Goal: Information Seeking & Learning: Learn about a topic

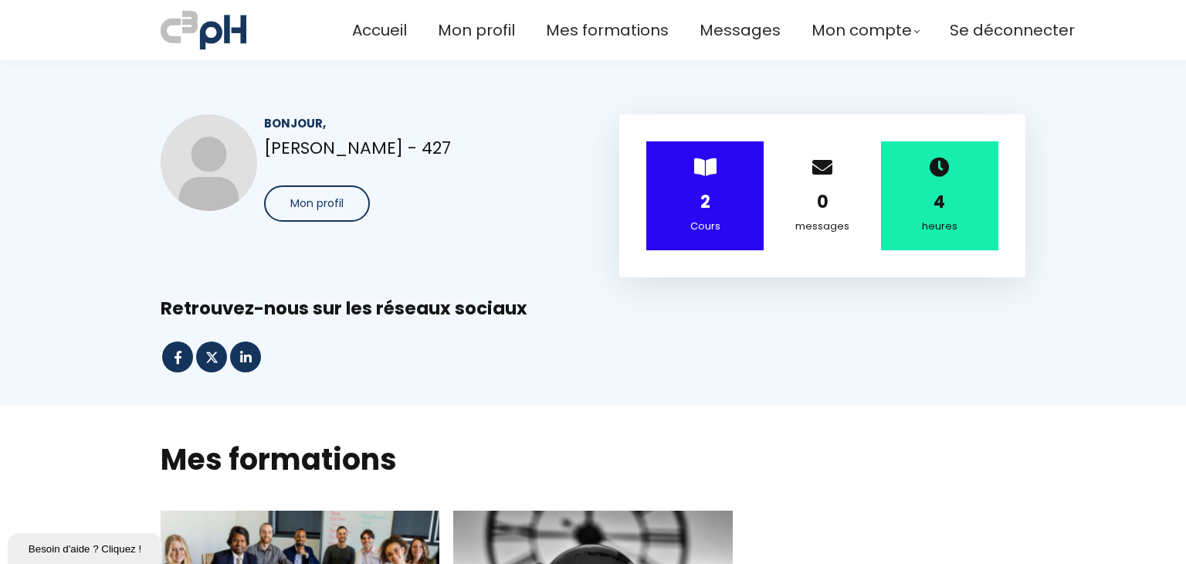
click at [700, 198] on strong "2" at bounding box center [705, 202] width 10 height 24
click at [701, 213] on strong "2" at bounding box center [705, 202] width 10 height 24
click at [700, 212] on strong "2" at bounding box center [705, 202] width 10 height 24
click at [706, 199] on strong "2" at bounding box center [705, 202] width 10 height 24
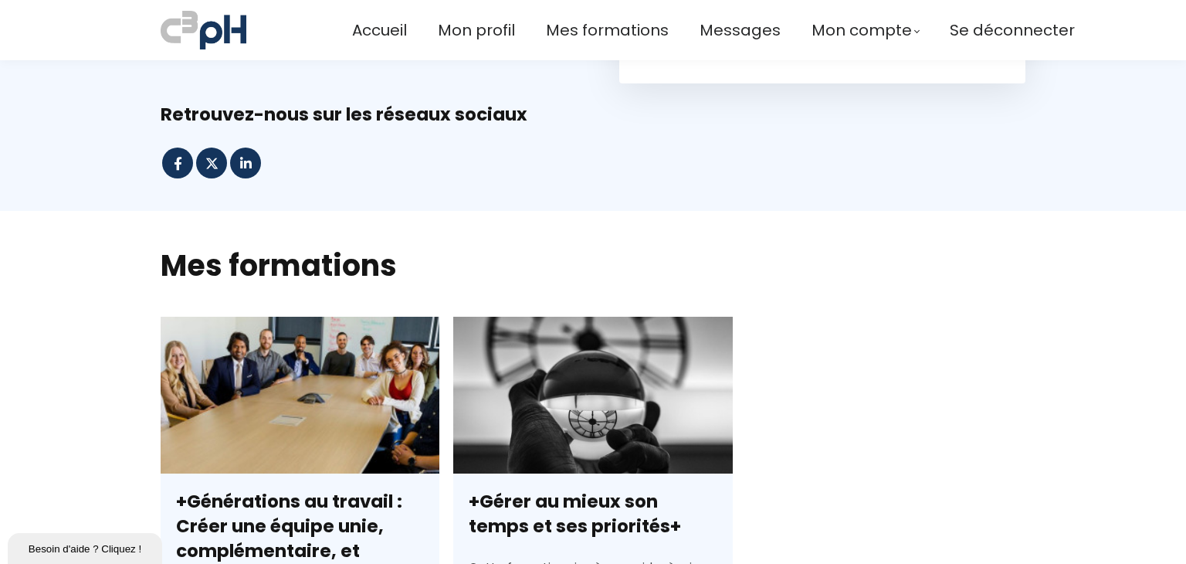
scroll to position [309, 0]
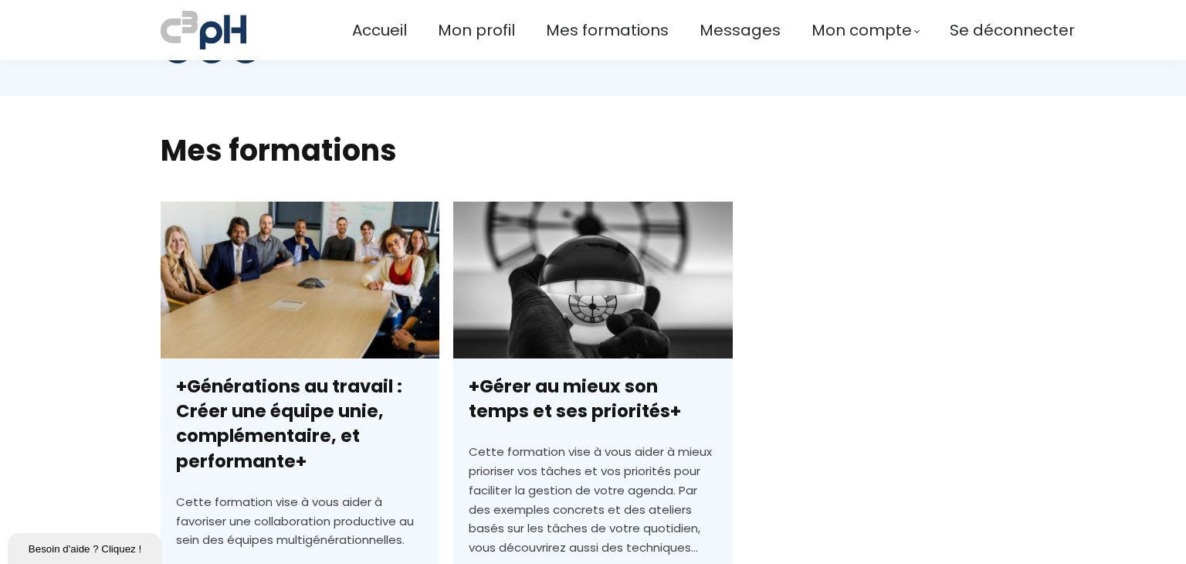
click at [293, 302] on link "+Générations au travail : Créer une équipe unie, complémentaire, et performante+" at bounding box center [300, 467] width 279 height 531
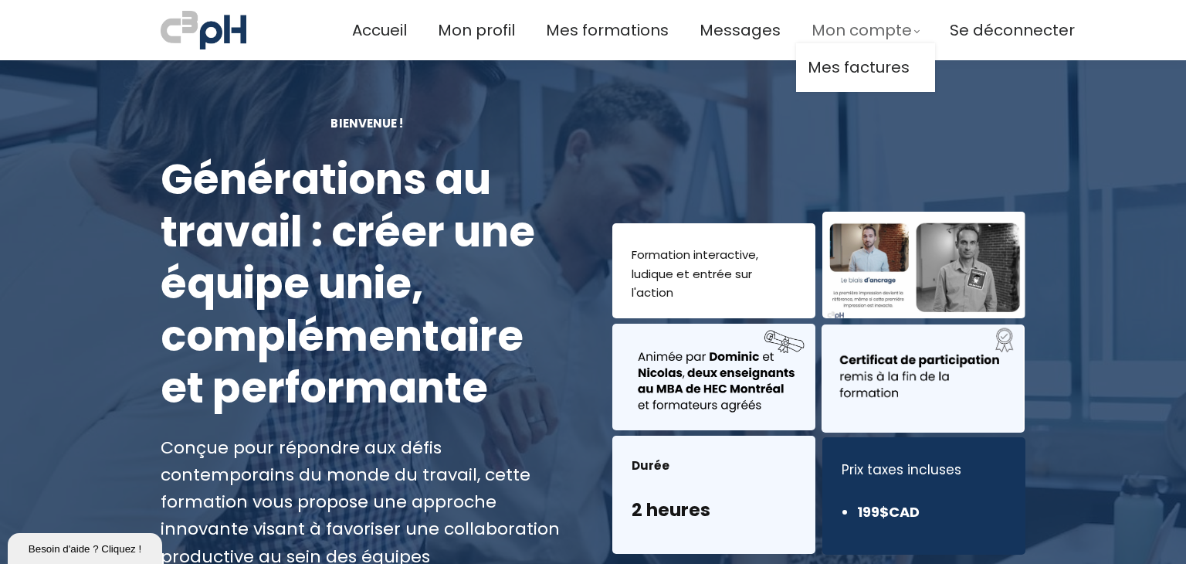
click at [856, 29] on span "Mon compte" at bounding box center [862, 30] width 100 height 25
click at [377, 24] on span "Accueil" at bounding box center [379, 30] width 55 height 25
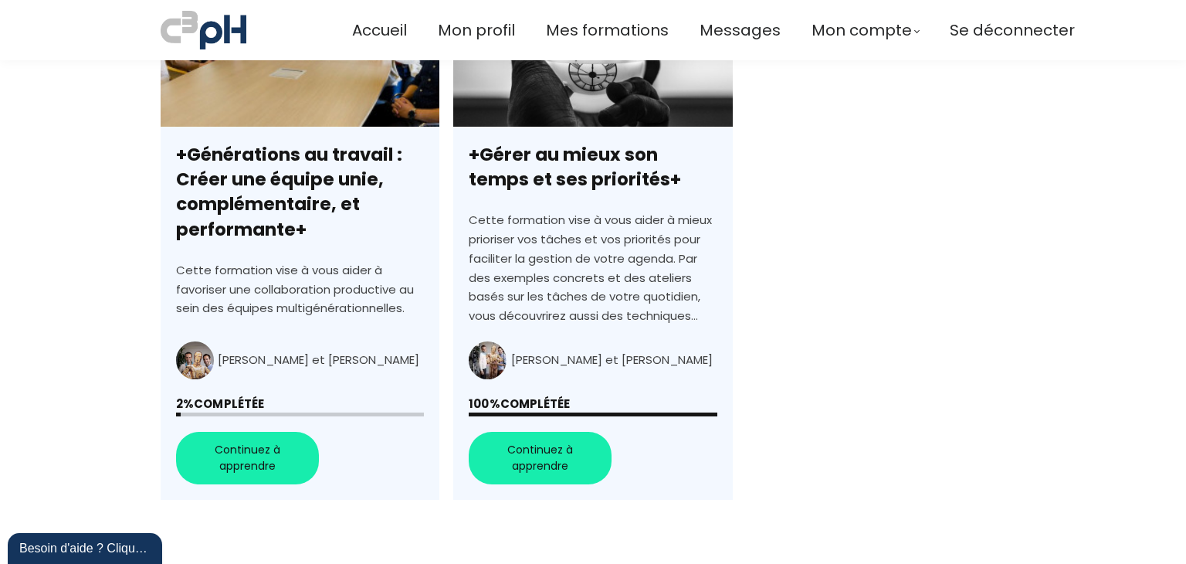
click at [259, 453] on link "+Générations au travail : Créer une équipe unie, complémentaire, et performante+" at bounding box center [300, 235] width 279 height 531
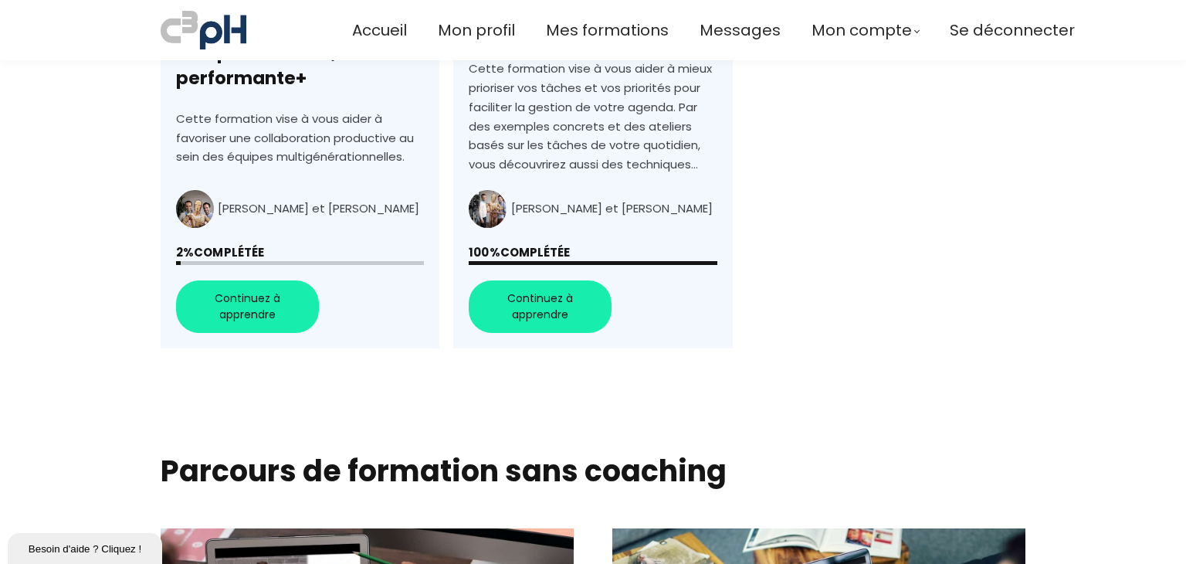
scroll to position [618, 0]
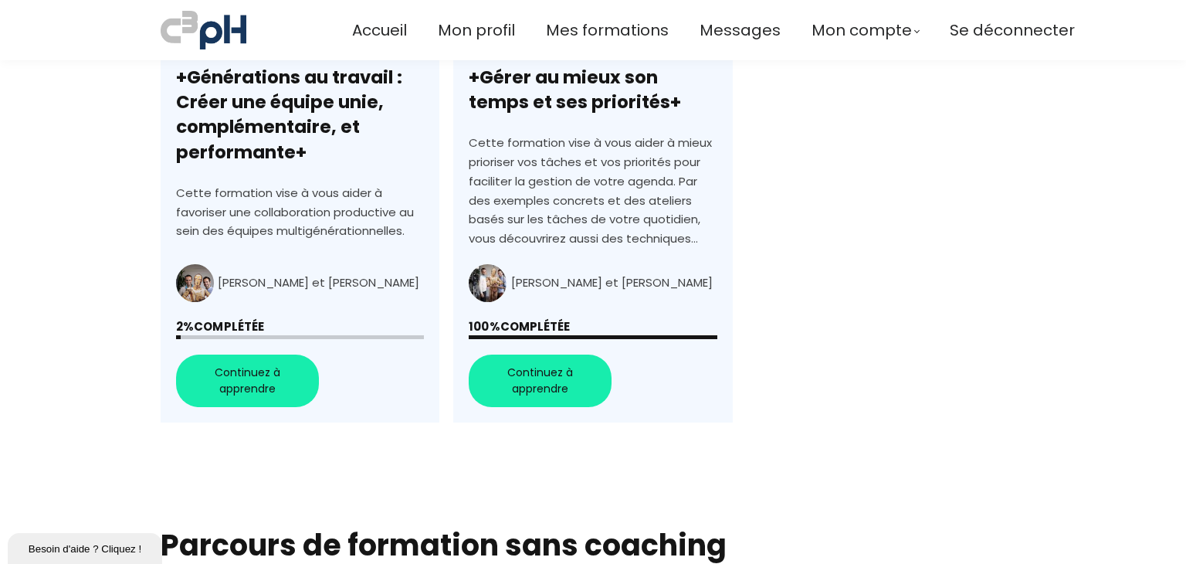
click at [242, 387] on link "+Générations au travail : Créer une équipe unie, complémentaire, et performante+" at bounding box center [300, 158] width 279 height 531
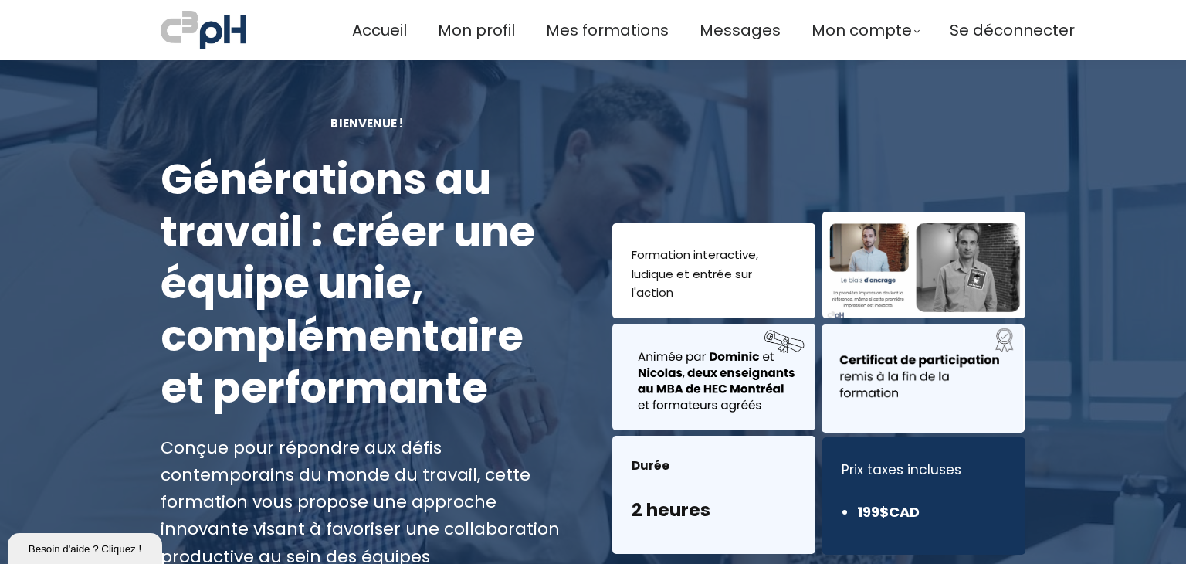
click at [968, 263] on div at bounding box center [923, 265] width 203 height 107
click at [863, 236] on div at bounding box center [923, 265] width 203 height 107
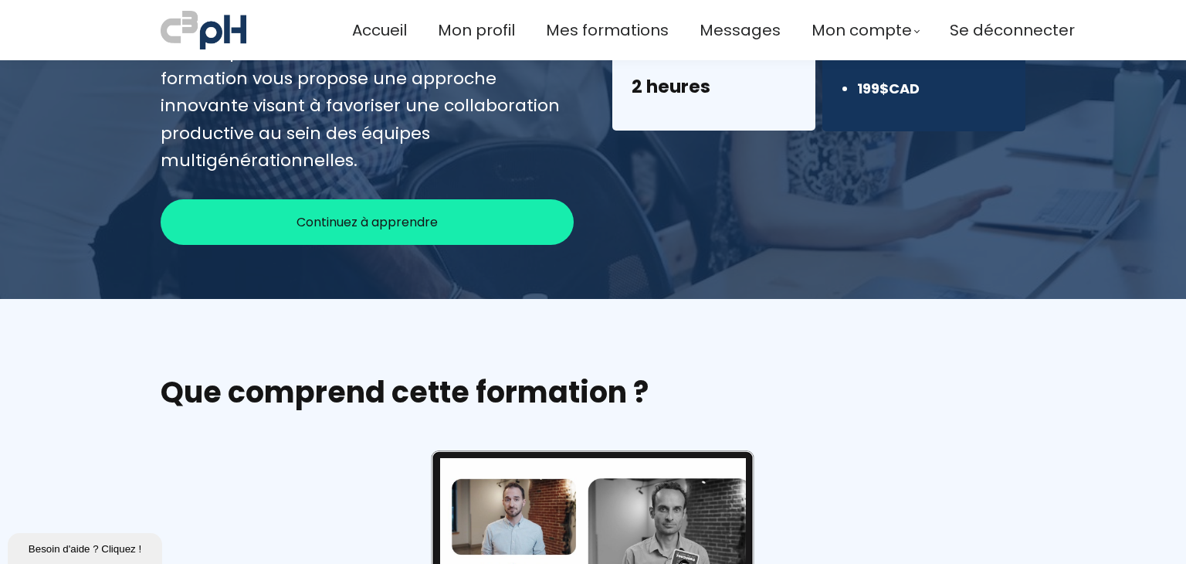
scroll to position [386, 0]
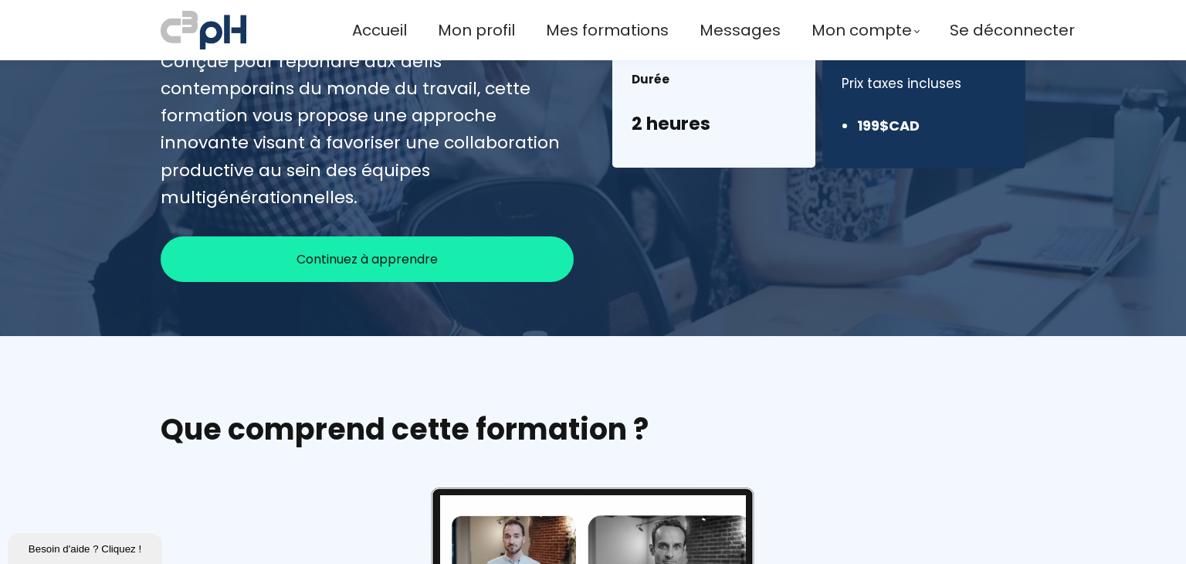
click at [337, 249] on span "Continuez à apprendre" at bounding box center [367, 258] width 141 height 19
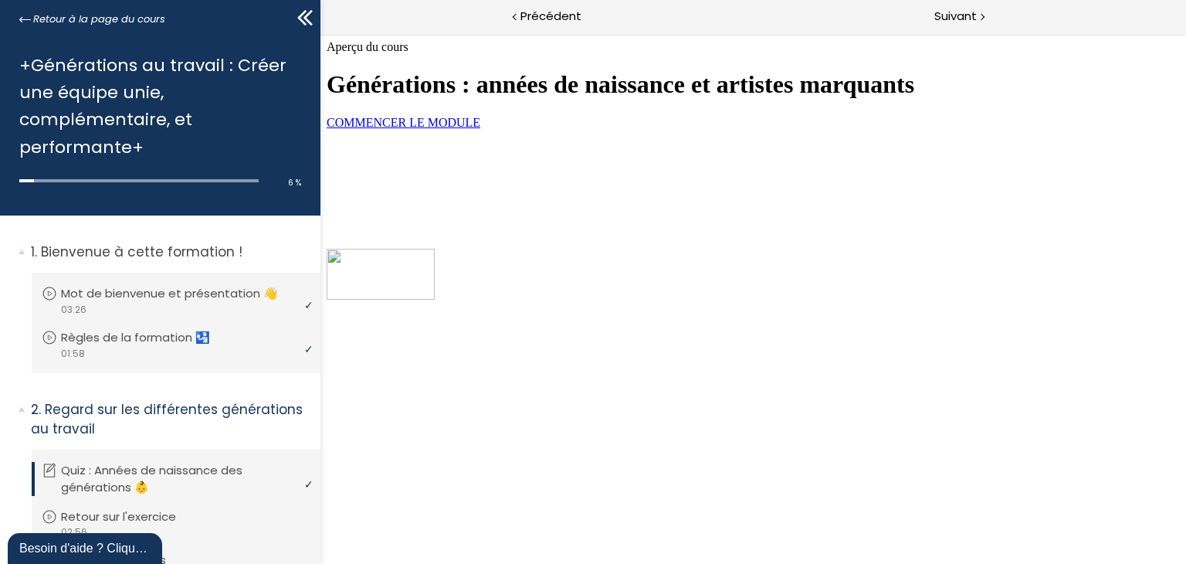
click at [480, 129] on link "COMMENCER LE MODULE" at bounding box center [403, 122] width 154 height 13
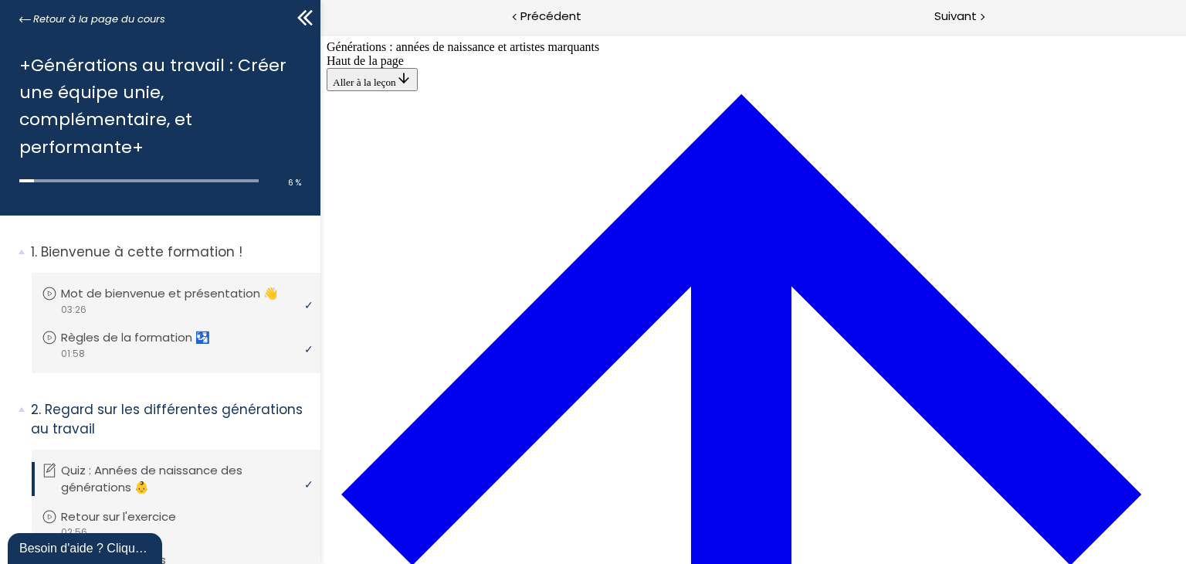
scroll to position [713, 0]
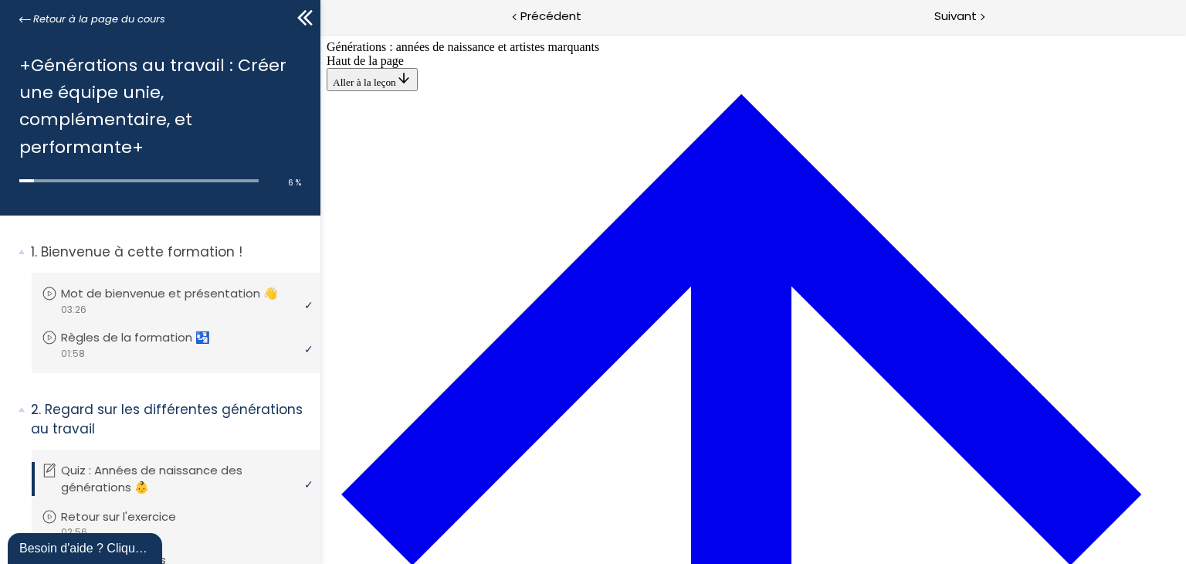
scroll to position [4100, 0]
click at [960, 14] on span "Suivant" at bounding box center [955, 16] width 42 height 19
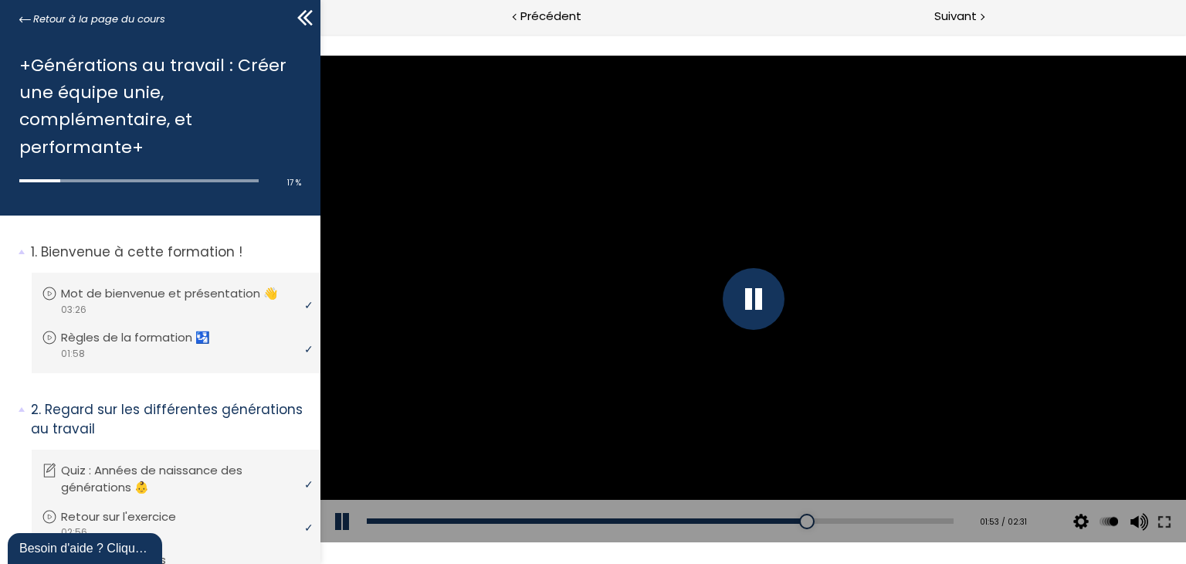
click at [755, 297] on div at bounding box center [753, 299] width 62 height 62
click at [621, 318] on div at bounding box center [753, 299] width 866 height 487
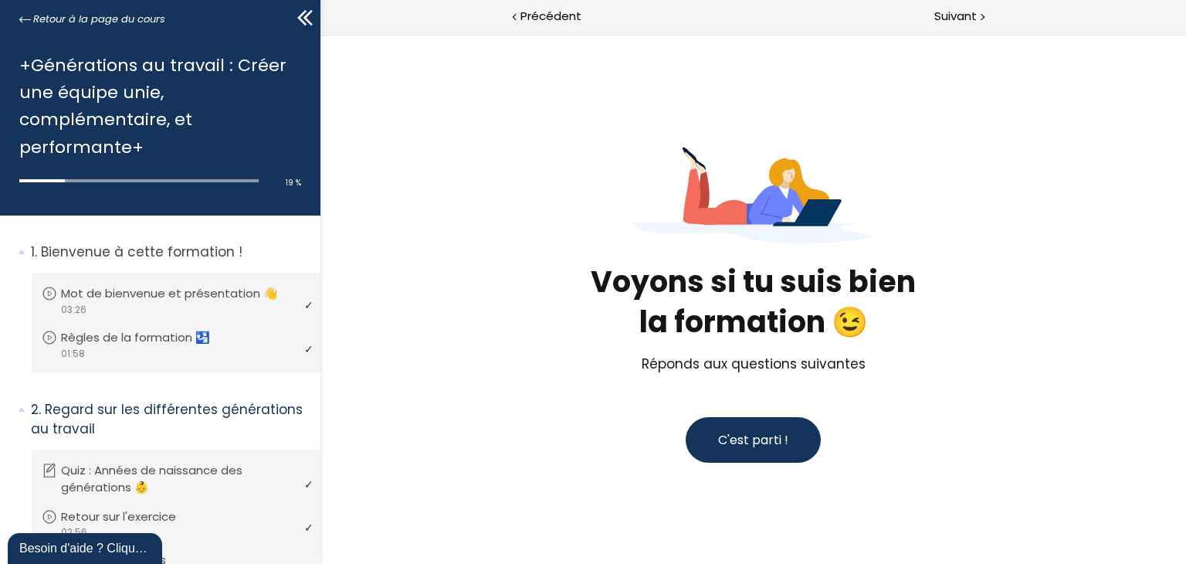
click at [732, 442] on span "C'est parti !" at bounding box center [752, 440] width 70 height 18
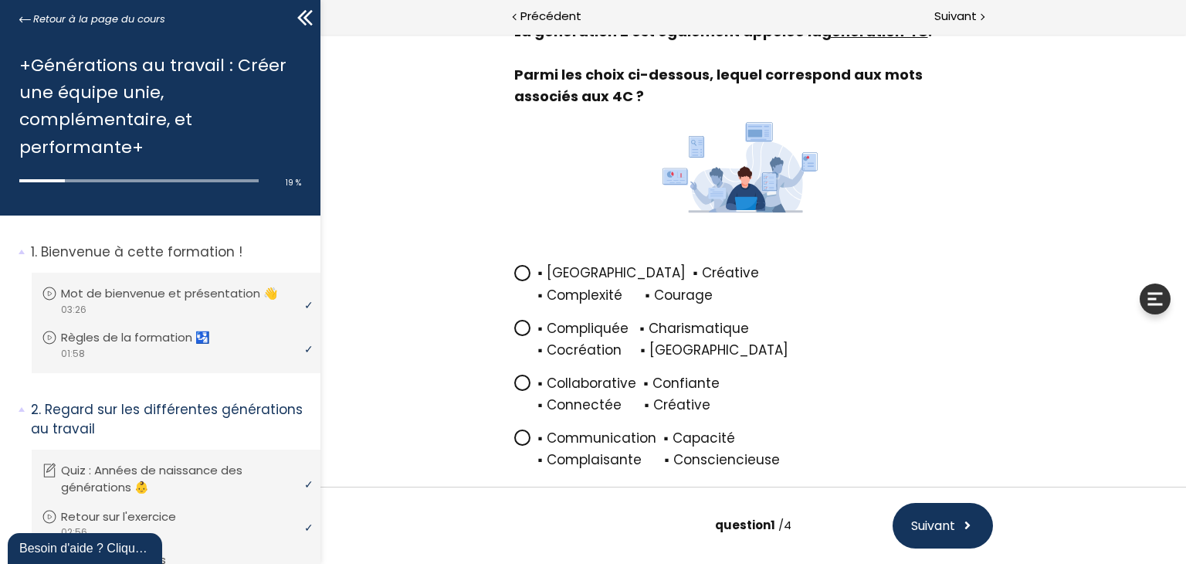
scroll to position [151, 0]
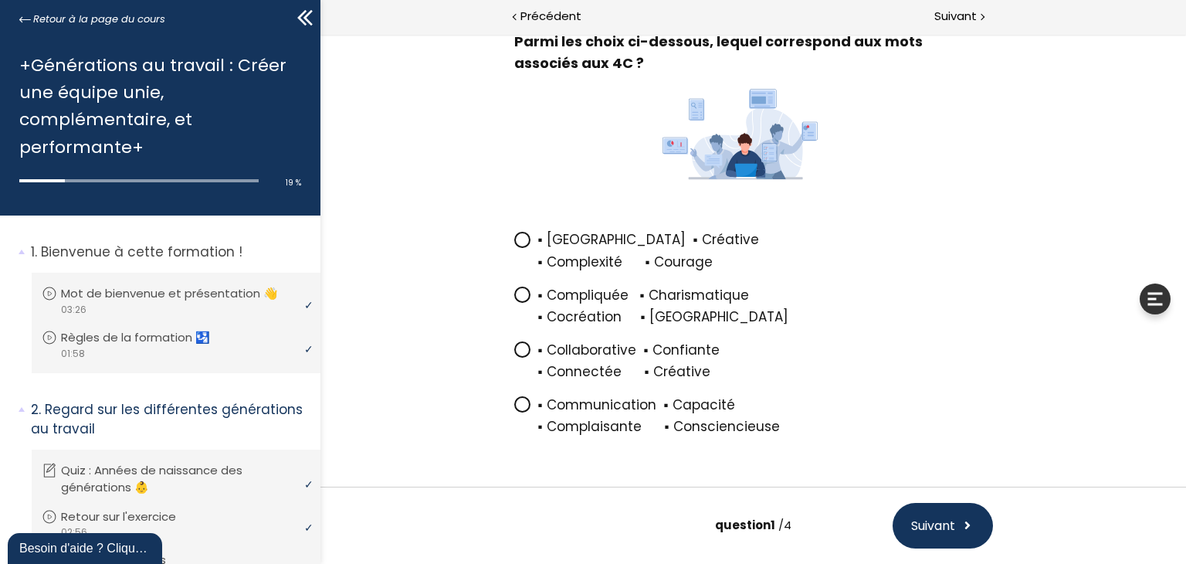
click at [518, 353] on icon at bounding box center [521, 348] width 9 height 9
click at [514, 354] on input "▪ Collaborative ▪ Confiante ▪ Connectée ▪ Créative" at bounding box center [514, 354] width 0 height 0
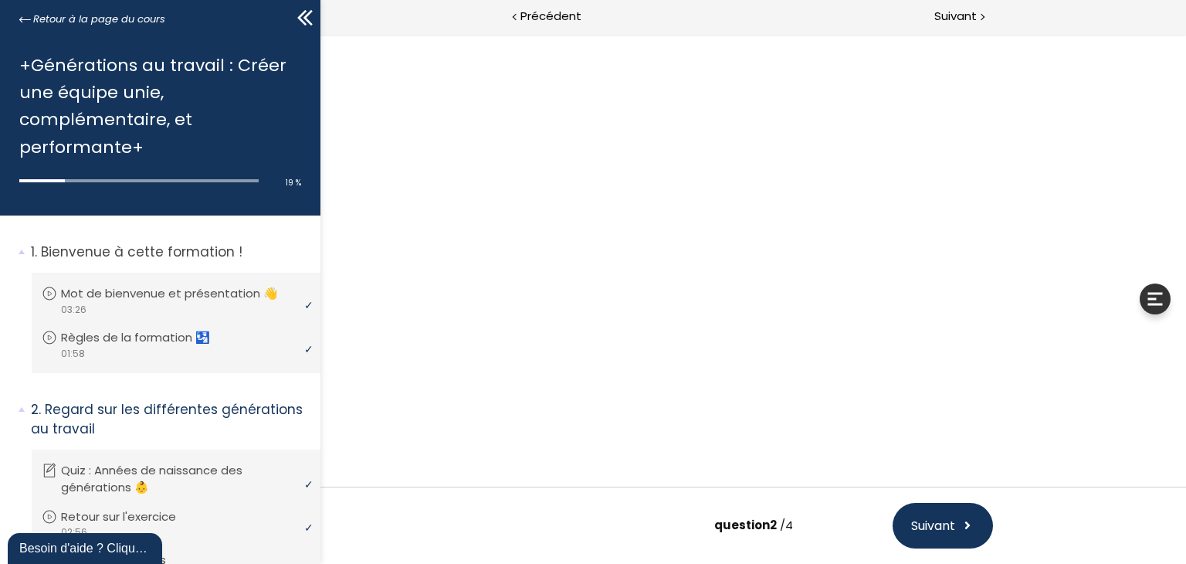
scroll to position [0, 0]
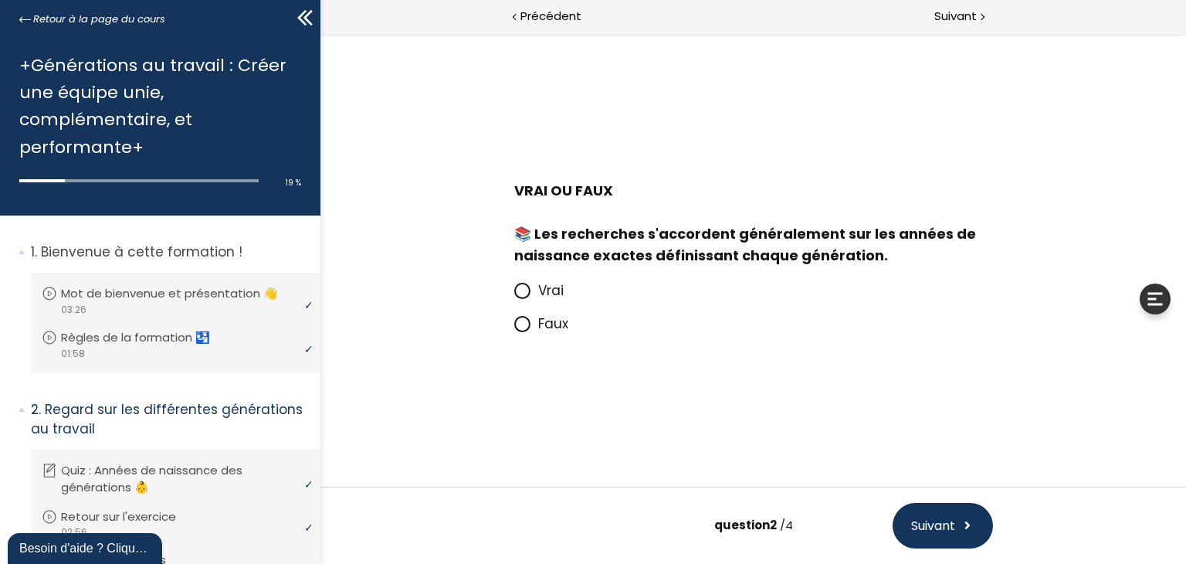
click at [520, 327] on icon at bounding box center [521, 323] width 13 height 13
click at [514, 328] on input "Faux" at bounding box center [514, 328] width 0 height 0
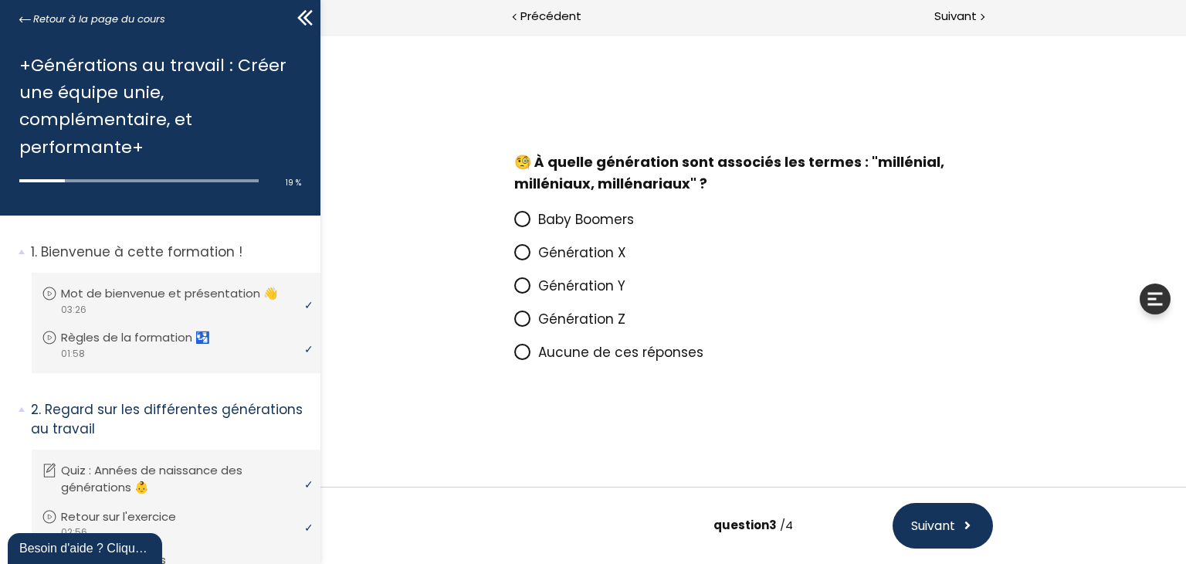
click at [522, 290] on icon at bounding box center [521, 284] width 9 height 9
click at [514, 290] on input "Génération Y" at bounding box center [514, 290] width 0 height 0
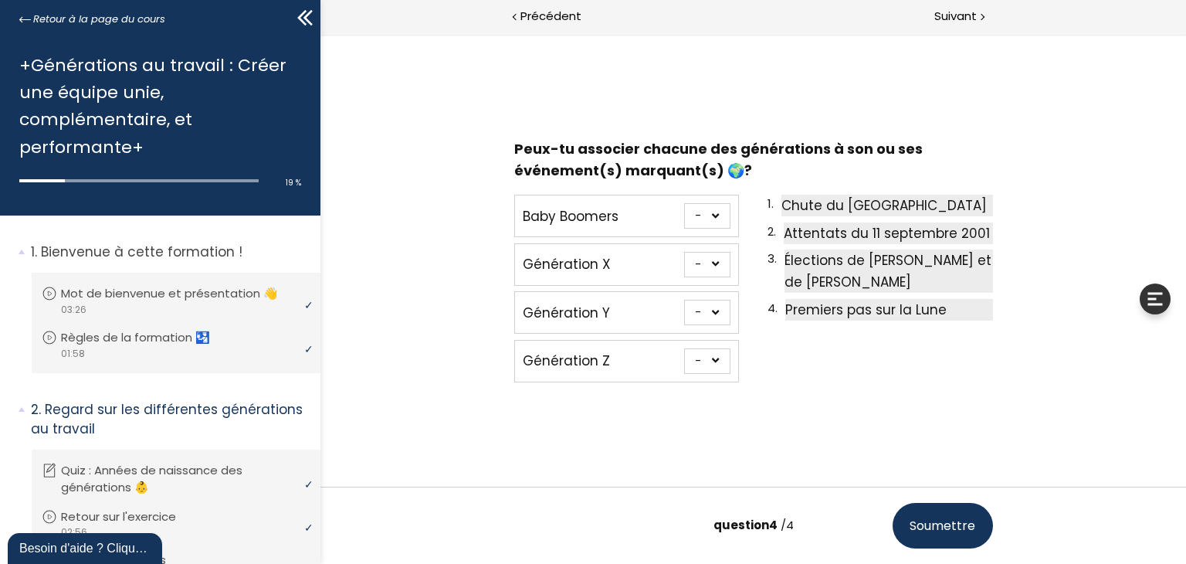
scroll to position [2, 0]
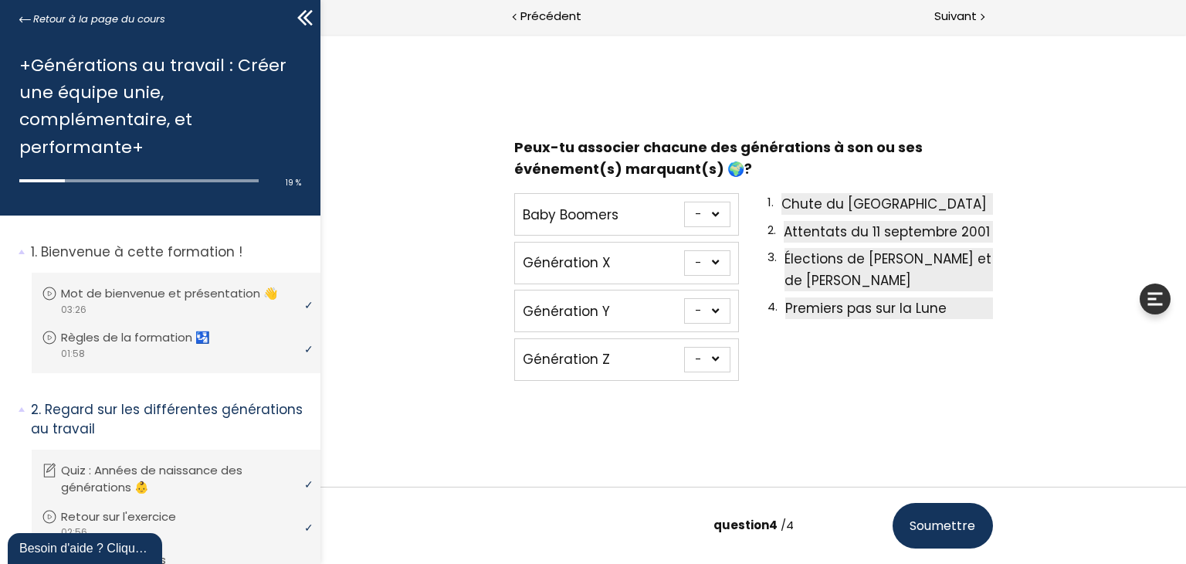
click at [713, 359] on select "- 1 2 3 4" at bounding box center [706, 359] width 46 height 25
select select "667aa744ca949"
click at [683, 347] on select "- 1 2 3 4" at bounding box center [706, 359] width 46 height 25
click at [710, 214] on select "- 1 2 3 4" at bounding box center [706, 214] width 46 height 25
select select "667aa744ca862"
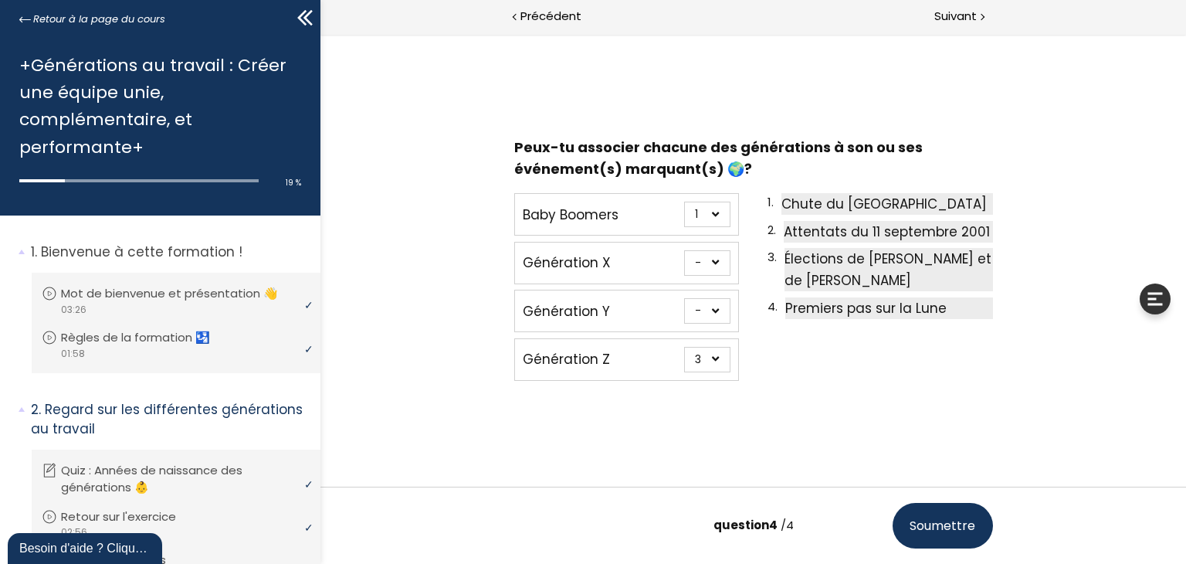
click at [683, 202] on select "- 1 2 3 4" at bounding box center [706, 214] width 46 height 25
click at [710, 313] on select "- 1 2 3 4" at bounding box center [706, 310] width 46 height 25
select select "667aa744ca949"
click at [683, 298] on select "- 1 2 3 4" at bounding box center [706, 310] width 46 height 25
click at [710, 212] on select "- 1 2 3 4" at bounding box center [706, 214] width 46 height 25
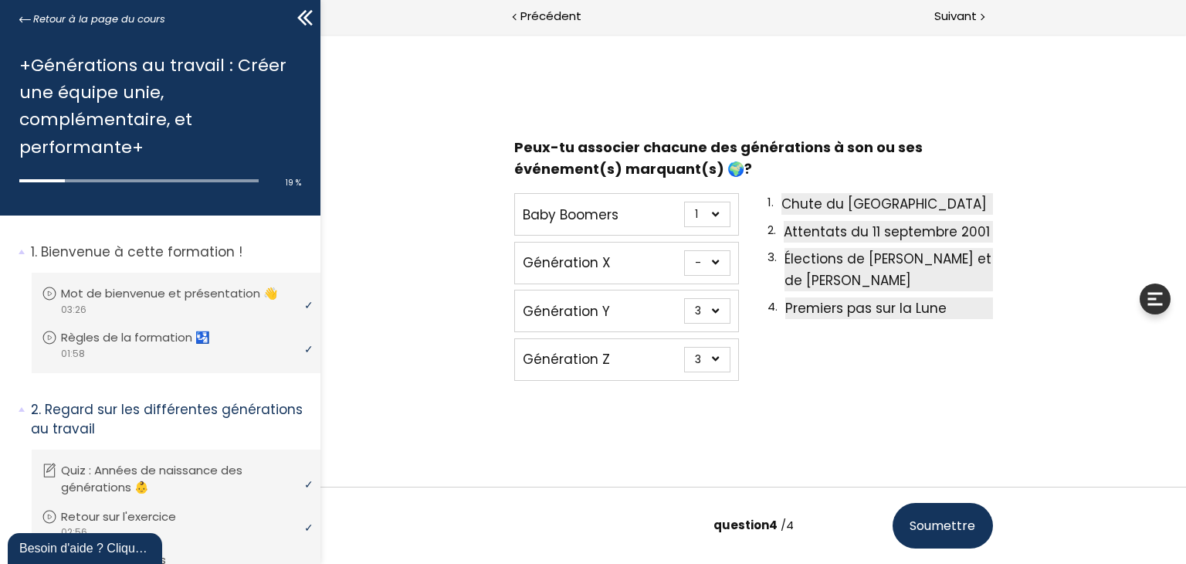
select select "667aa744ca7f1"
click at [683, 202] on select "- 1 2 3 4" at bounding box center [706, 214] width 46 height 25
click at [719, 263] on select "- 1 2 3 4" at bounding box center [706, 262] width 46 height 25
select select "667aa744ca7f1"
click at [683, 250] on select "- 1 2 3 4" at bounding box center [706, 262] width 46 height 25
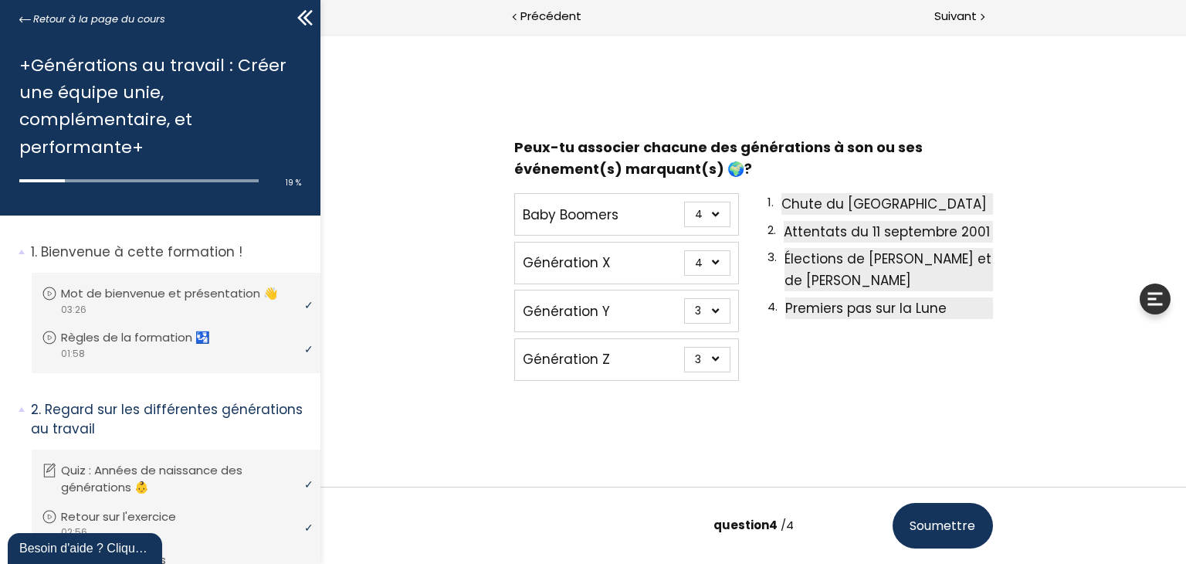
click at [714, 215] on select "- 1 2 3 4" at bounding box center [706, 214] width 46 height 25
select select "667aa744ca862"
click at [683, 202] on select "- 1 2 3 4" at bounding box center [706, 214] width 46 height 25
click at [703, 310] on select "- 1 2 3 4" at bounding box center [706, 310] width 46 height 25
select select "667aa744ca8ce"
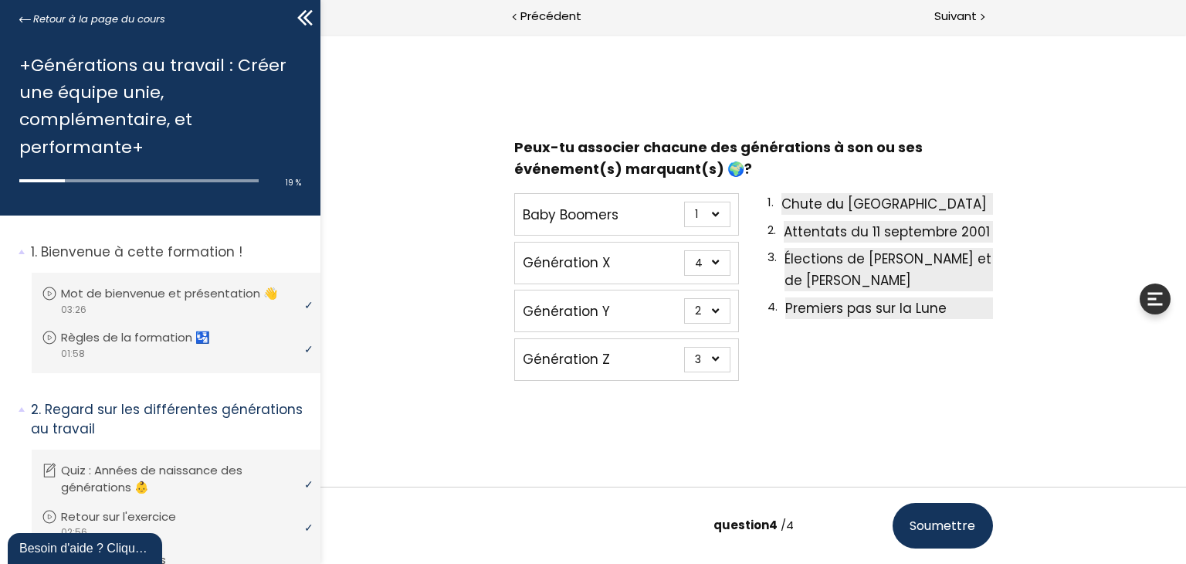
click at [683, 298] on select "- 1 2 3 4" at bounding box center [706, 310] width 46 height 25
click at [939, 520] on span "Soumettre" at bounding box center [942, 525] width 66 height 19
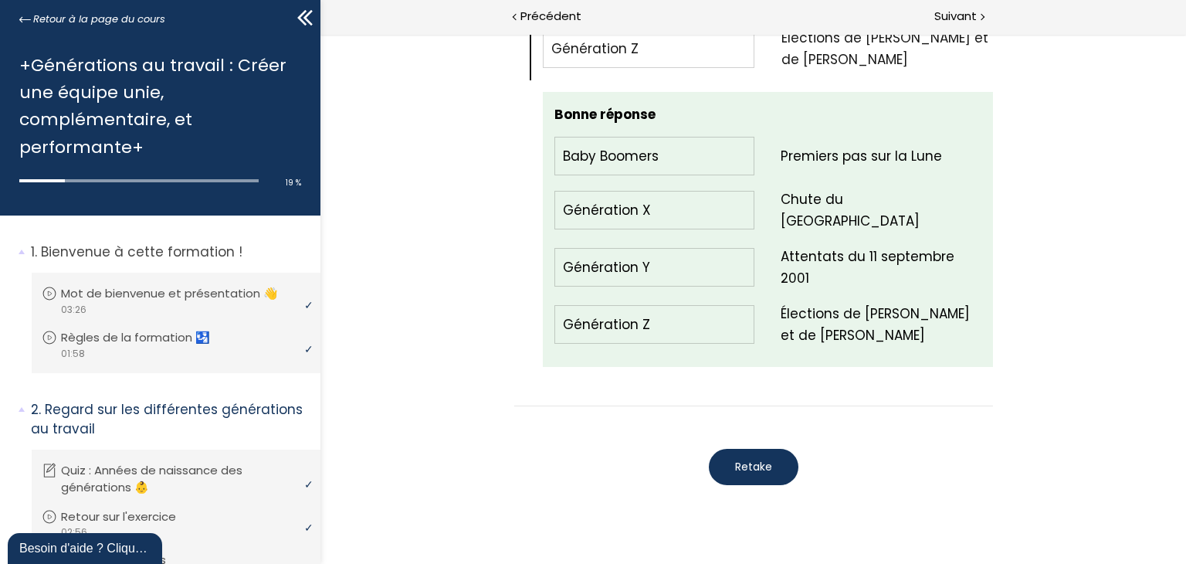
scroll to position [1990, 0]
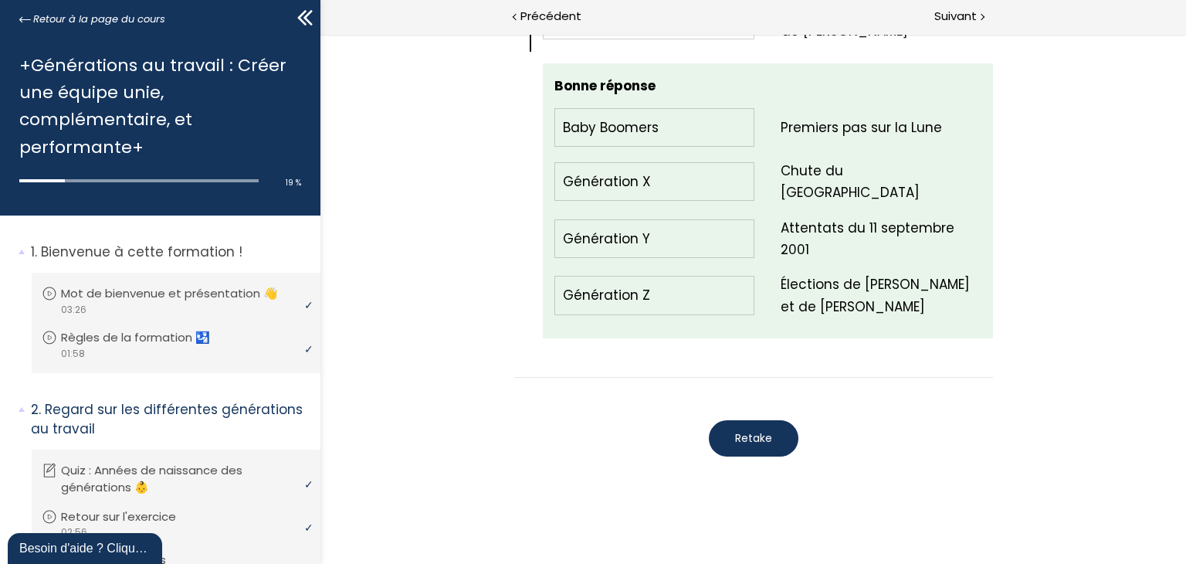
click at [741, 435] on button "Retake" at bounding box center [753, 438] width 90 height 36
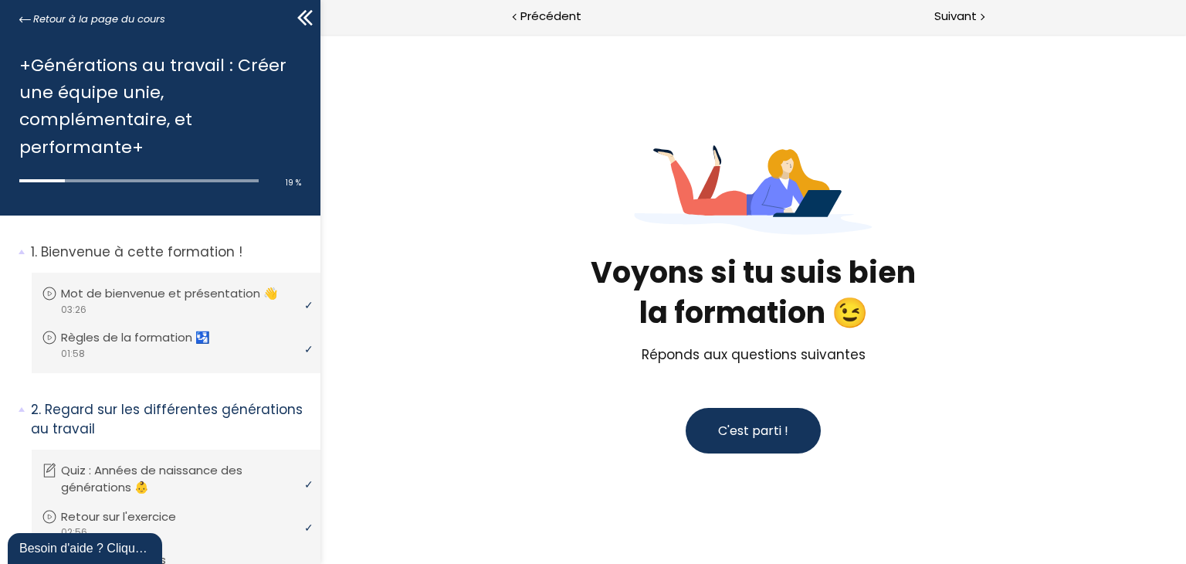
click at [754, 431] on span "C'est parti !" at bounding box center [752, 431] width 70 height 18
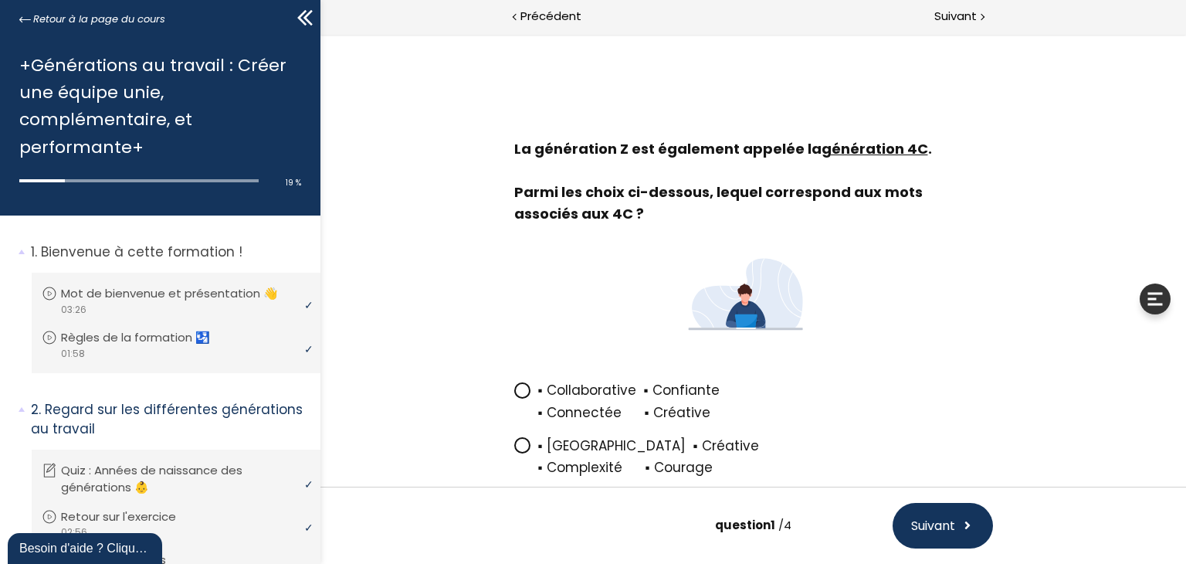
scroll to position [96, 0]
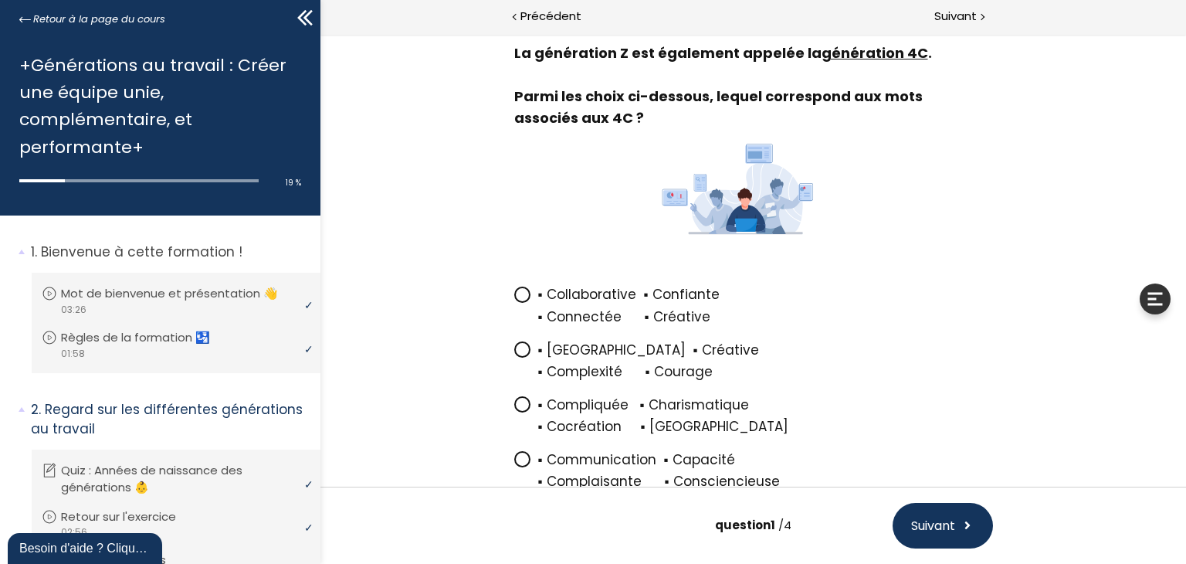
click at [517, 405] on icon at bounding box center [521, 404] width 13 height 13
click at [514, 409] on input "▪ Compliquée ▪ Charismatique ▪ Cocréation ▪ [GEOGRAPHIC_DATA]" at bounding box center [514, 409] width 0 height 0
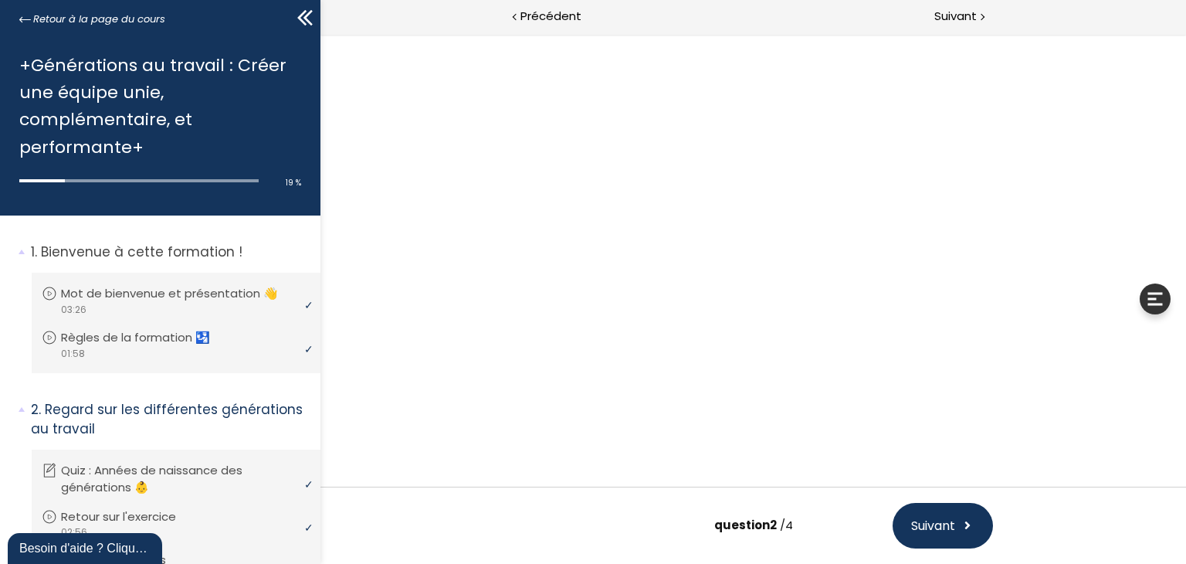
scroll to position [0, 0]
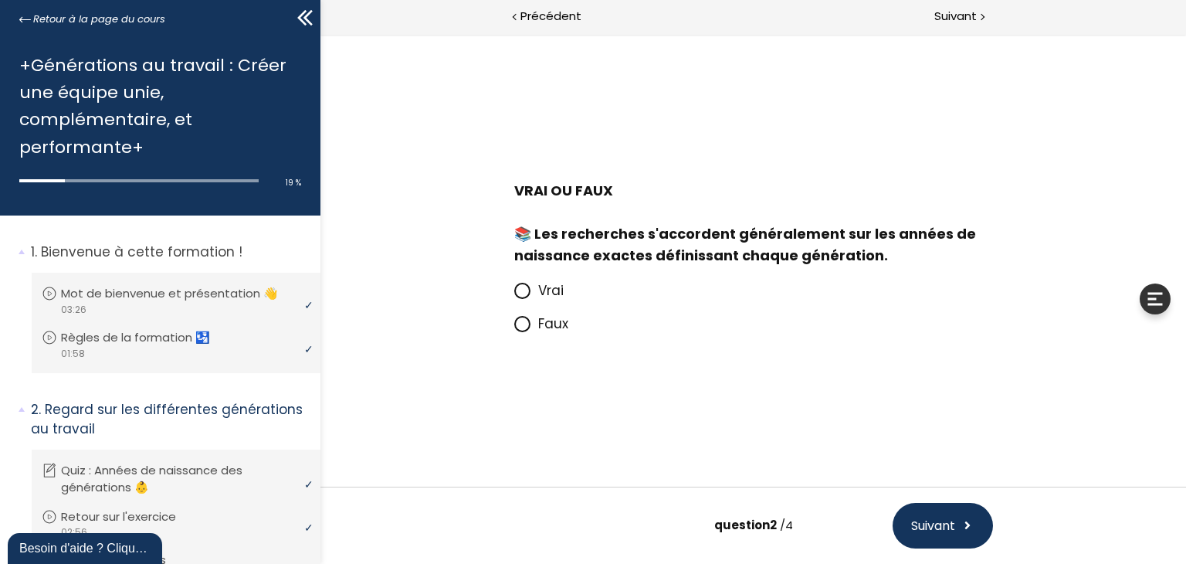
click at [524, 328] on icon at bounding box center [521, 323] width 9 height 9
click at [514, 328] on input "Faux" at bounding box center [514, 328] width 0 height 0
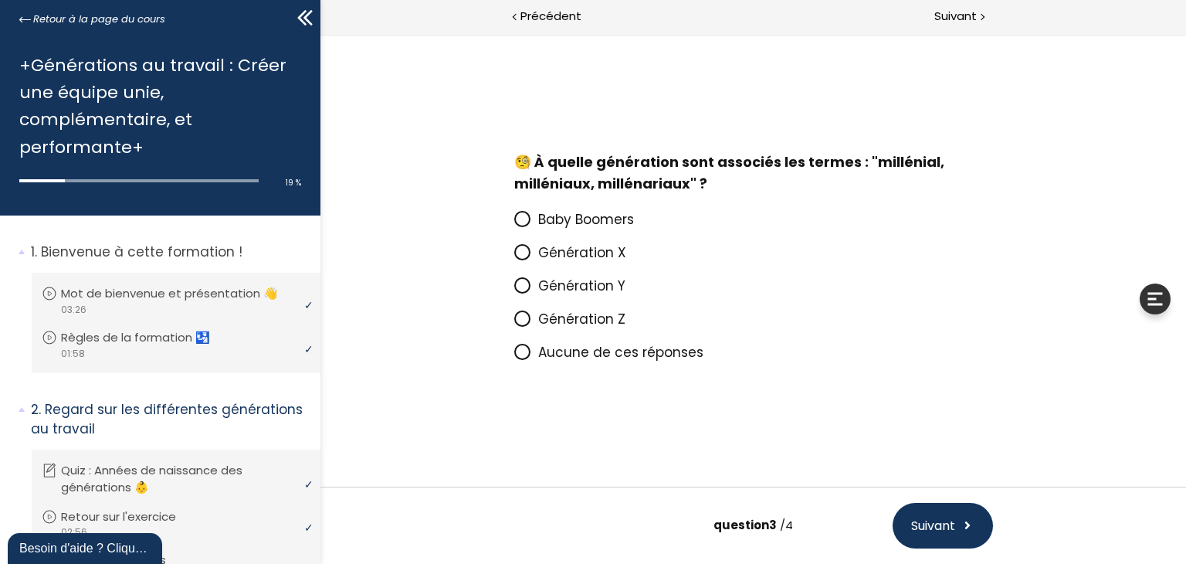
click at [518, 285] on icon at bounding box center [521, 284] width 9 height 9
click at [514, 290] on input "Génération Y" at bounding box center [514, 290] width 0 height 0
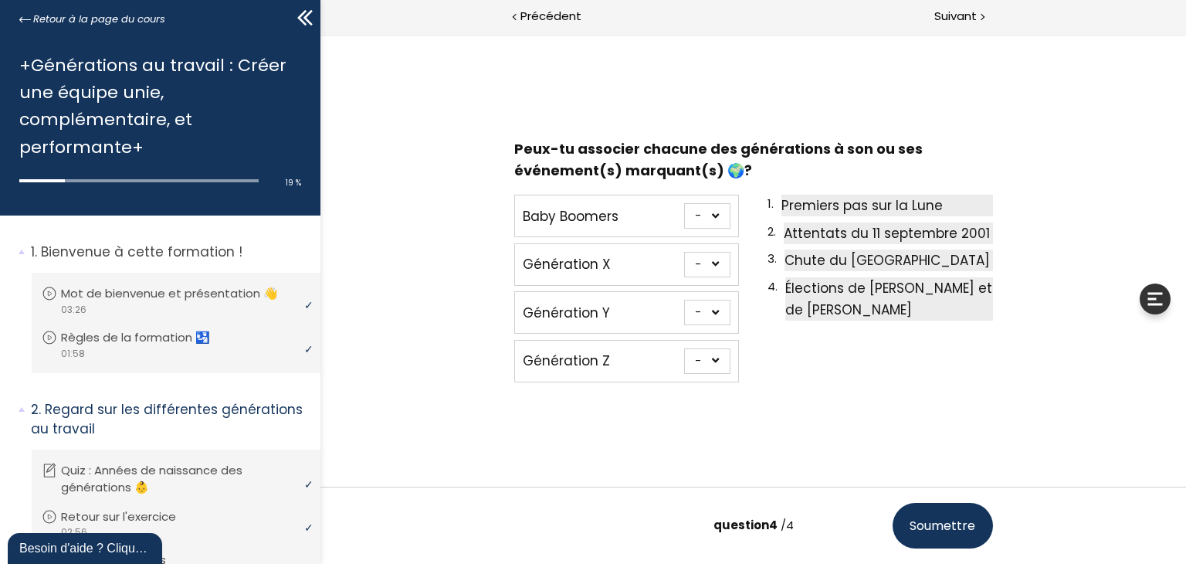
scroll to position [2, 0]
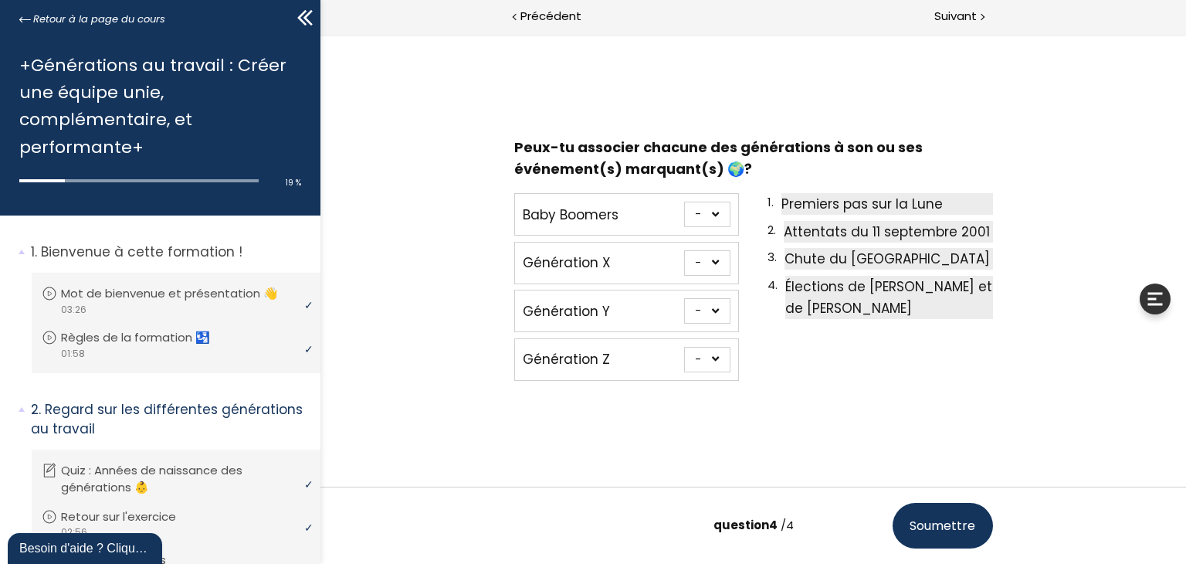
click at [716, 220] on select "- 1 2 3 4" at bounding box center [706, 214] width 46 height 25
select select "667aa744ca7f1"
click at [683, 202] on select "- 1 2 3 4" at bounding box center [706, 214] width 46 height 25
click at [710, 260] on select "- 1 2 3 4" at bounding box center [706, 262] width 46 height 25
select select "667aa744ca862"
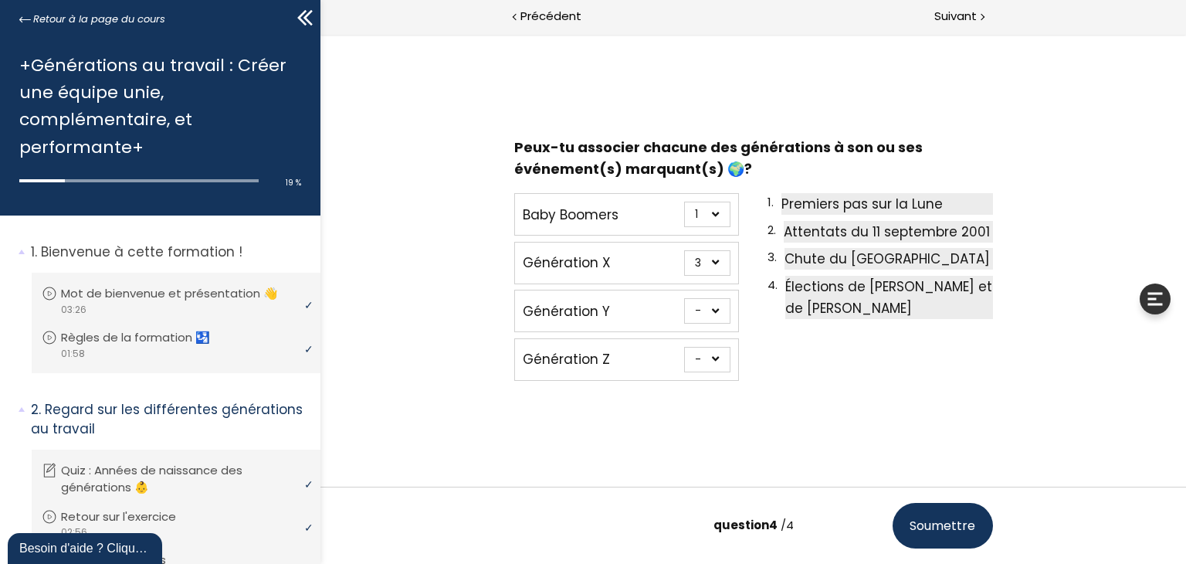
click at [683, 250] on select "- 1 2 3 4" at bounding box center [706, 262] width 46 height 25
click at [714, 313] on select "- 1 2 3 4" at bounding box center [706, 310] width 46 height 25
select select "667aa744ca8ce"
click at [683, 298] on select "- 1 2 3 4" at bounding box center [706, 310] width 46 height 25
click at [710, 362] on select "- 1 2 3 4" at bounding box center [706, 359] width 46 height 25
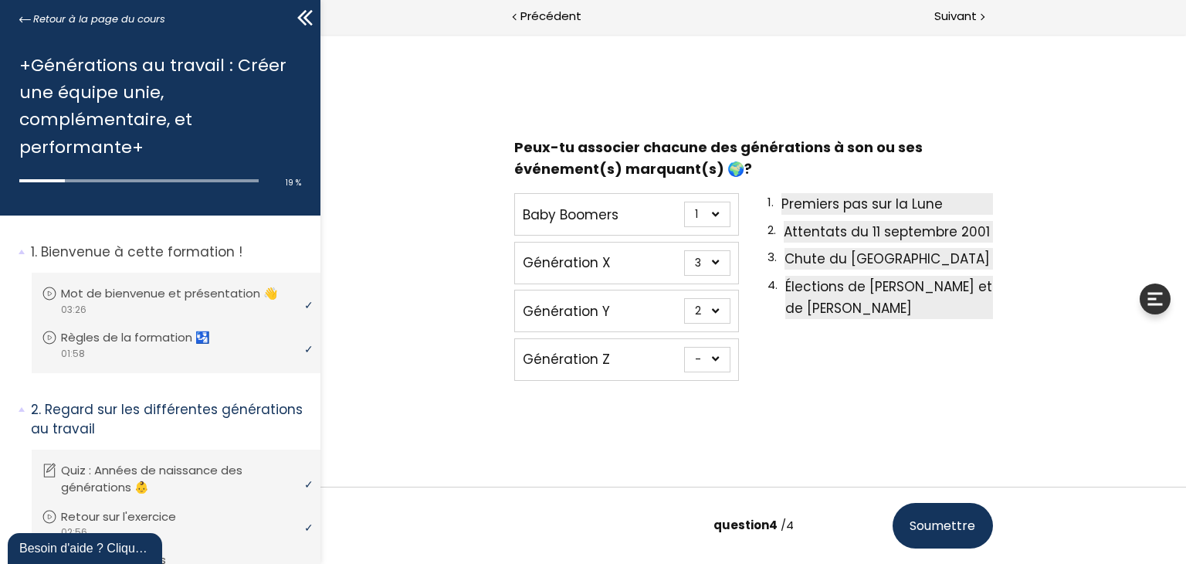
select select "667aa744ca949"
click at [683, 347] on select "- 1 2 3 4" at bounding box center [706, 359] width 46 height 25
click at [950, 532] on span "Soumettre" at bounding box center [942, 525] width 66 height 19
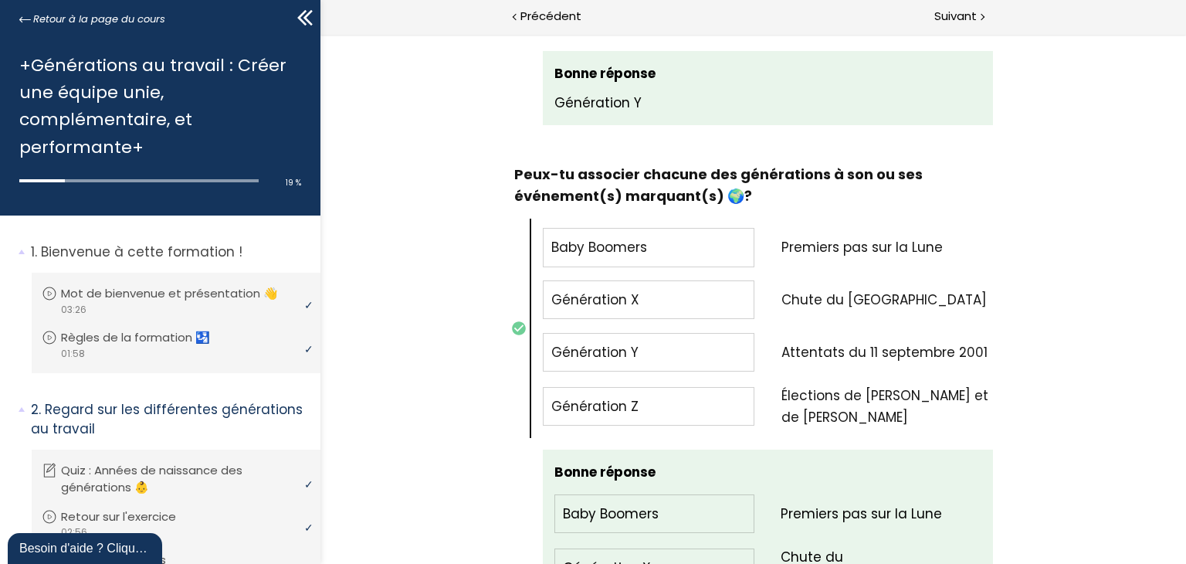
scroll to position [1990, 0]
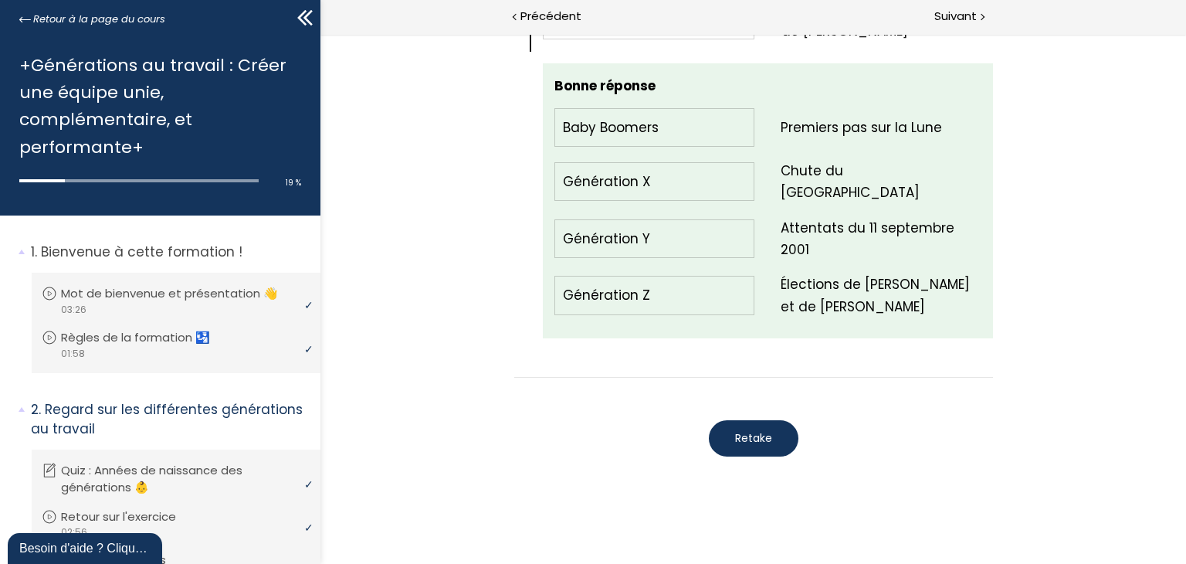
click at [736, 430] on span "Retake" at bounding box center [752, 438] width 37 height 16
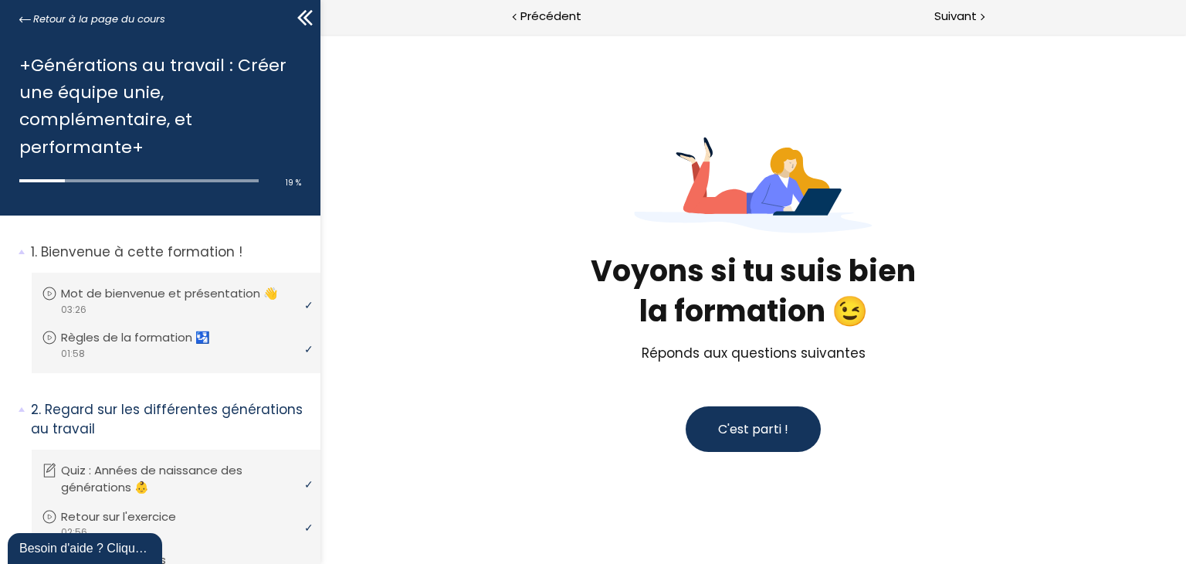
scroll to position [9, 0]
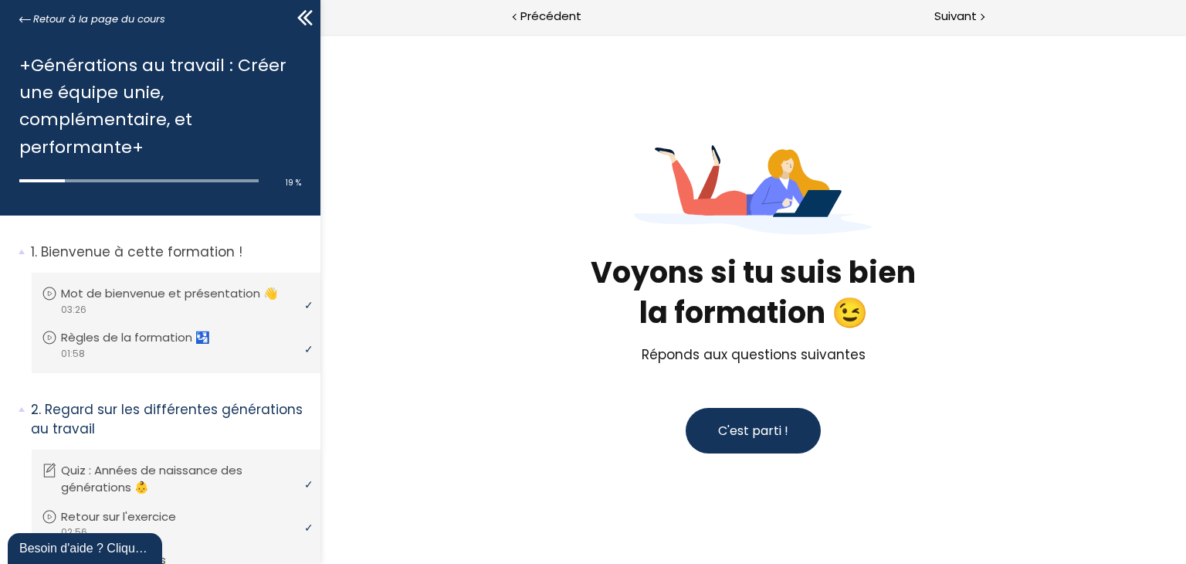
drag, startPoint x: 745, startPoint y: 438, endPoint x: 757, endPoint y: 434, distance: 12.2
click at [745, 438] on span "C'est parti !" at bounding box center [752, 430] width 70 height 19
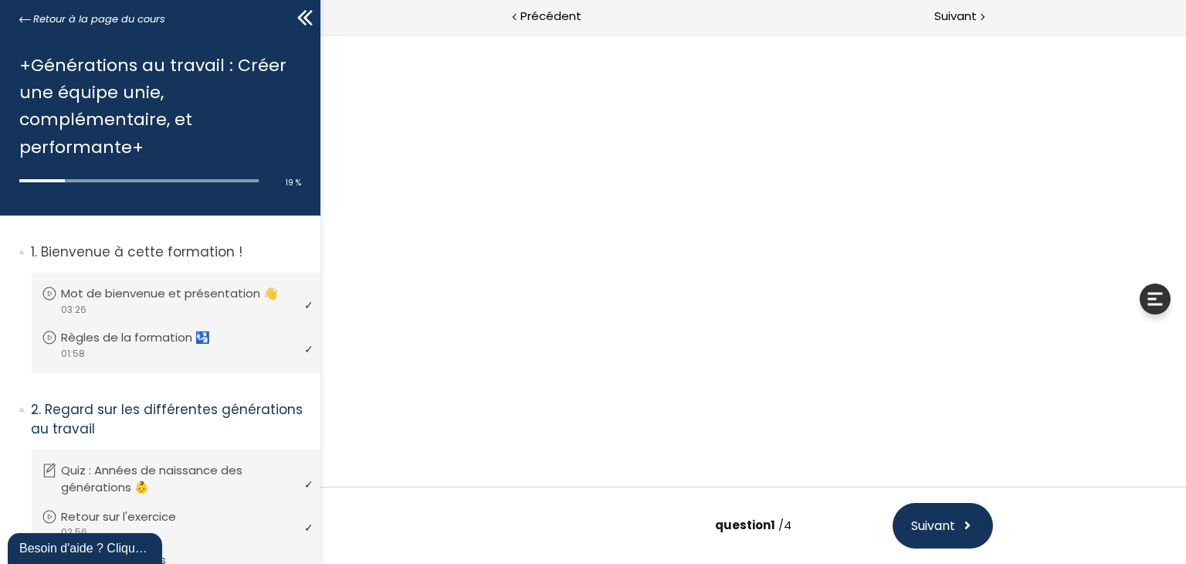
scroll to position [96, 0]
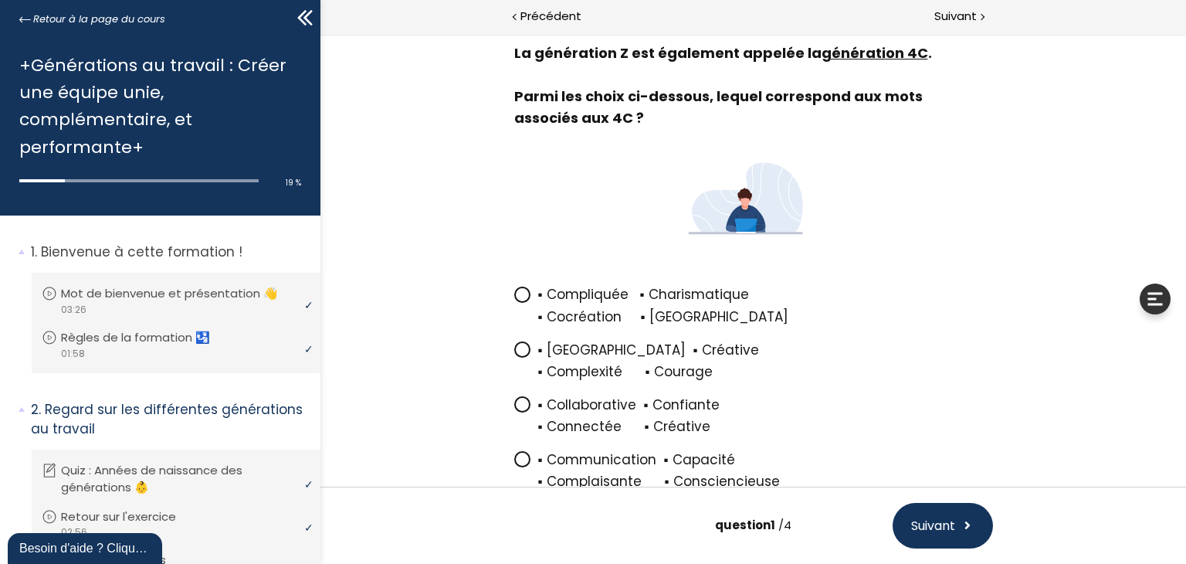
click at [515, 399] on icon at bounding box center [521, 404] width 13 height 13
click at [514, 409] on input "▪ Collaborative ▪ Confiante ▪ Connectée ▪ Créative" at bounding box center [514, 409] width 0 height 0
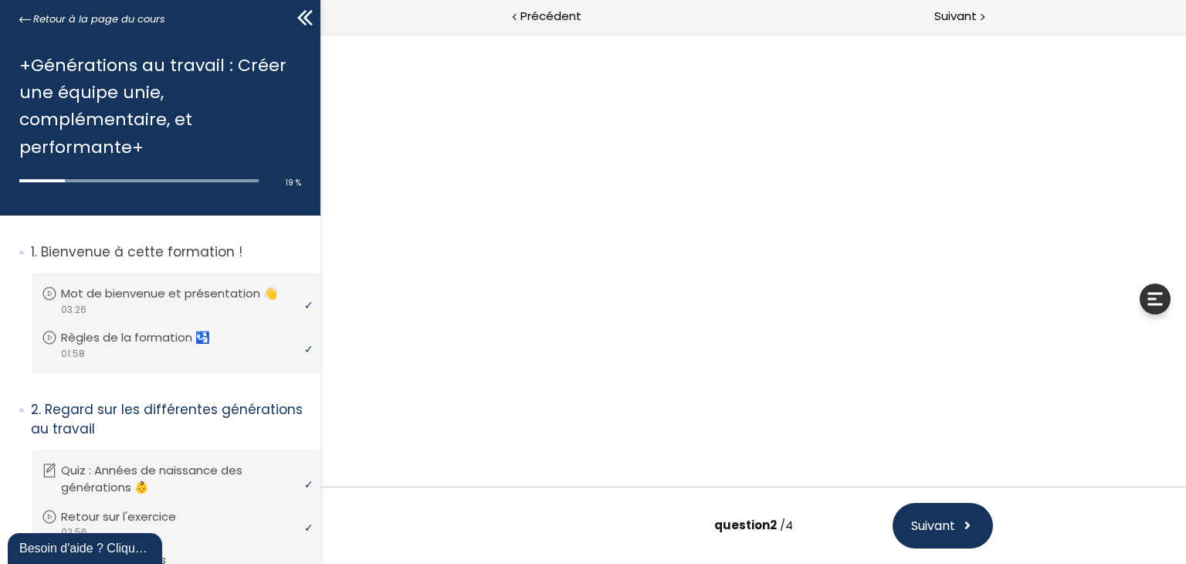
scroll to position [0, 0]
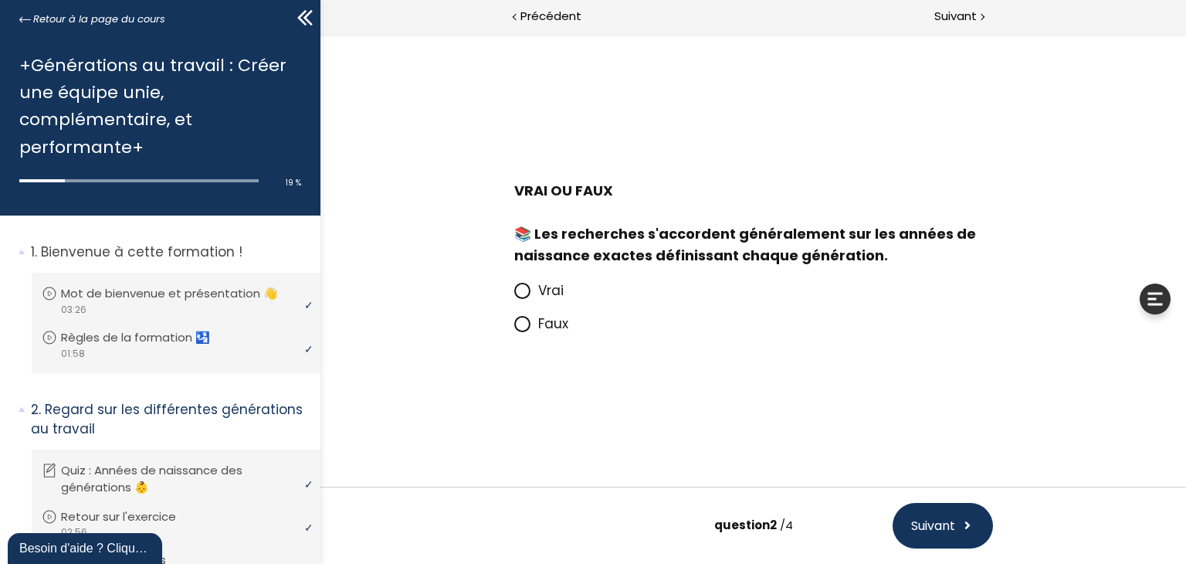
click at [515, 323] on icon at bounding box center [521, 323] width 13 height 13
click at [514, 328] on input "Faux" at bounding box center [514, 328] width 0 height 0
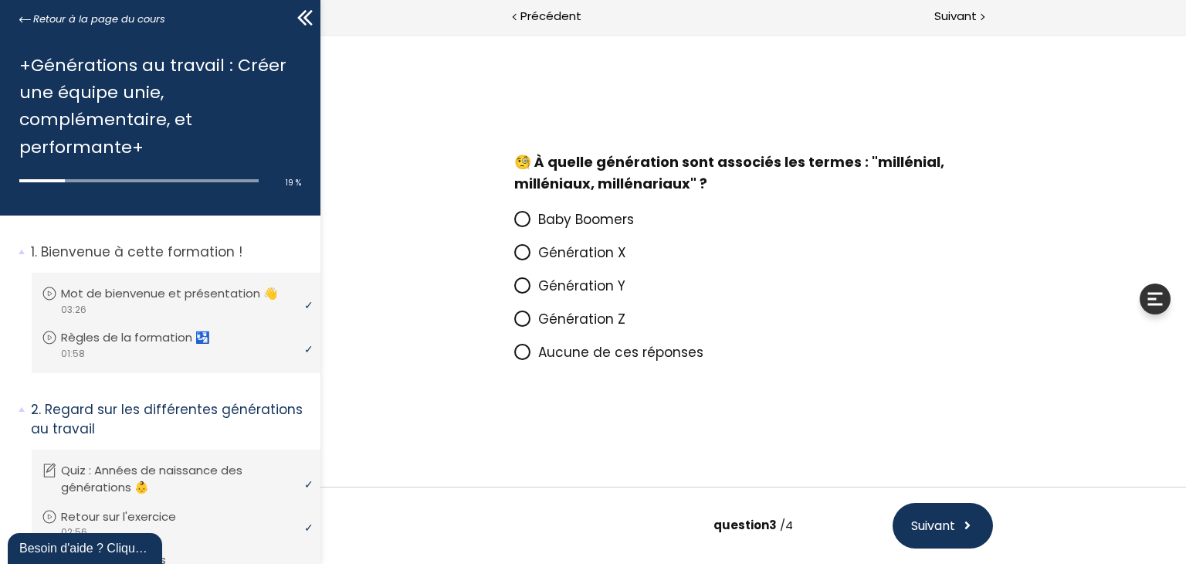
click at [521, 290] on icon at bounding box center [521, 284] width 9 height 9
click at [514, 290] on input "Génération Y" at bounding box center [514, 290] width 0 height 0
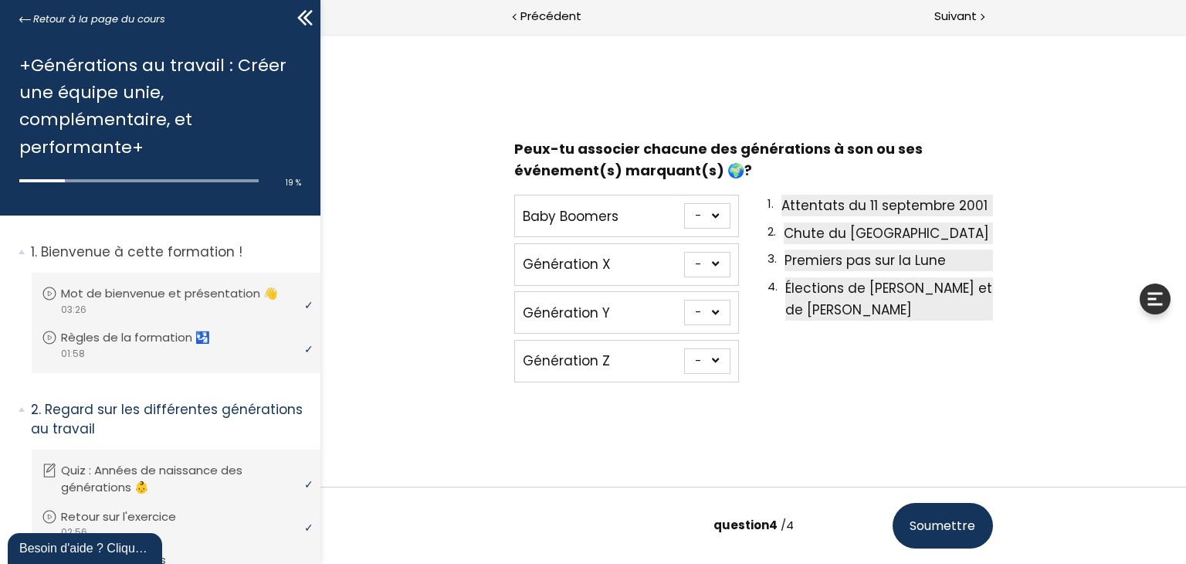
scroll to position [2, 0]
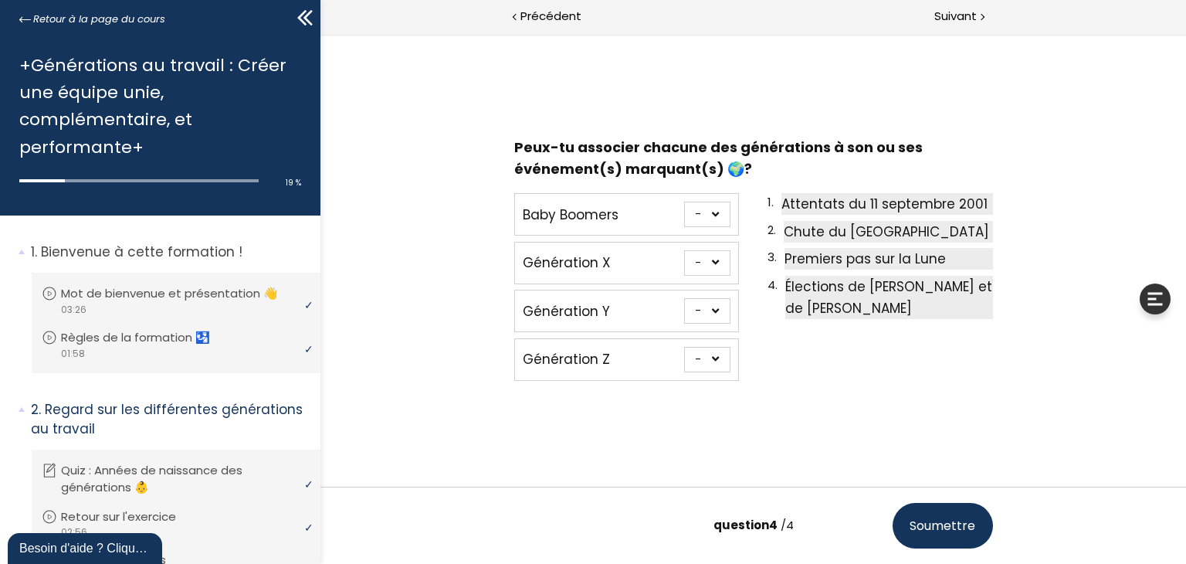
click at [709, 209] on select "- 1 2 3 4" at bounding box center [706, 214] width 46 height 25
select select "667aa744ca7f1"
click at [683, 202] on select "- 1 2 3 4" at bounding box center [706, 214] width 46 height 25
click at [709, 260] on select "- 1 2 3 4" at bounding box center [706, 262] width 46 height 25
select select "667aa744ca862"
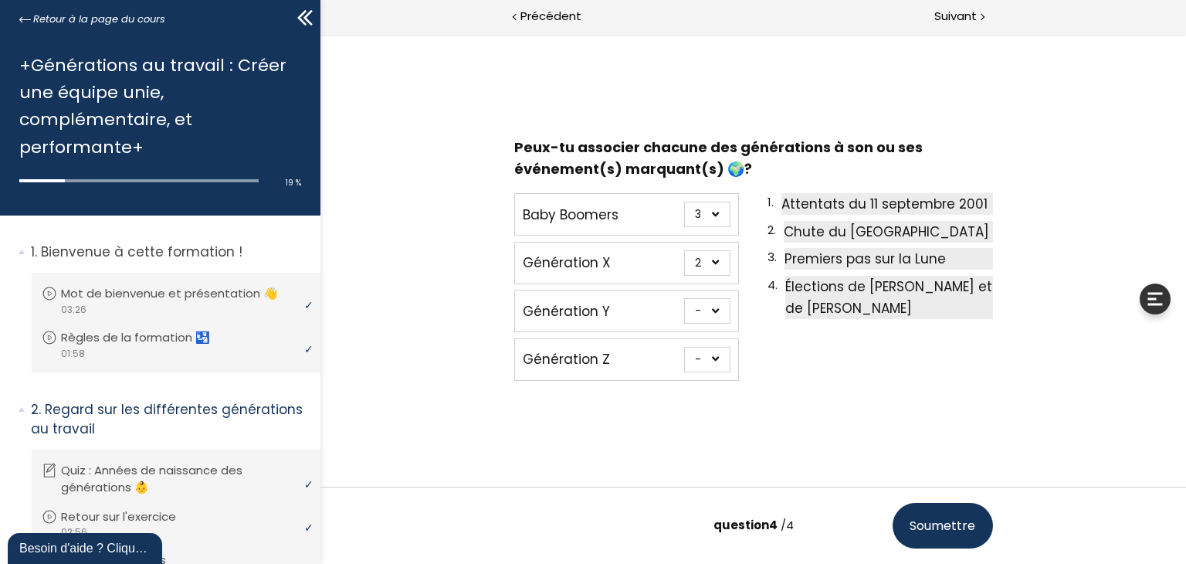
click at [683, 250] on select "- 1 2 3 4" at bounding box center [706, 262] width 46 height 25
click at [710, 310] on select "- 1 2 3 4" at bounding box center [706, 310] width 46 height 25
select select "667aa744ca8ce"
click at [683, 298] on select "- 1 2 3 4" at bounding box center [706, 310] width 46 height 25
click at [713, 354] on select "- 1 2 3 4" at bounding box center [706, 359] width 46 height 25
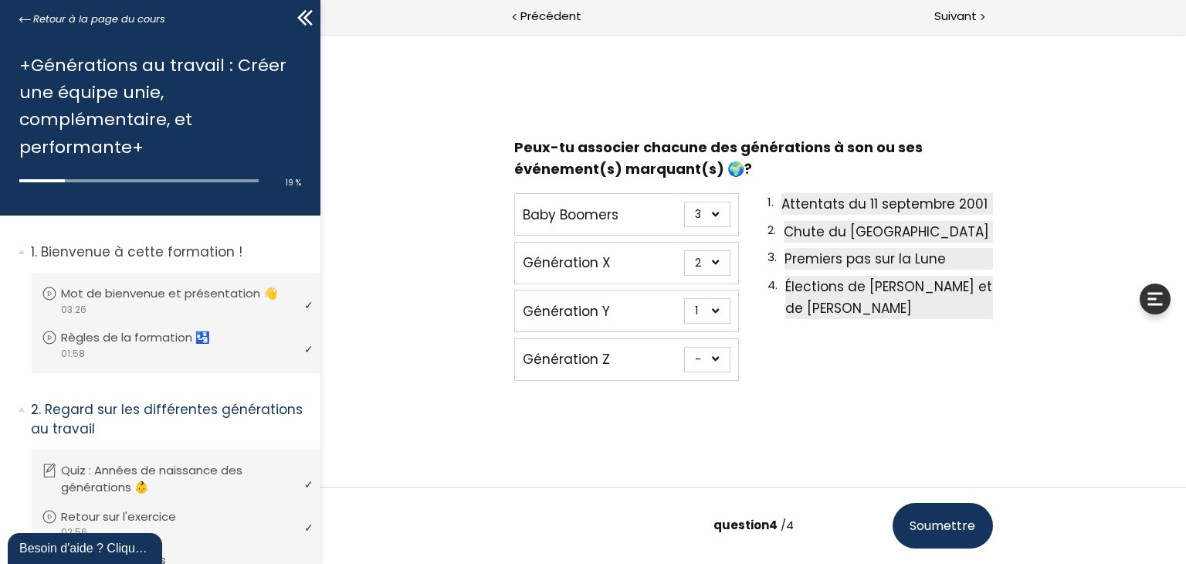
select select "667aa744ca949"
click at [683, 347] on select "- 1 2 3 4" at bounding box center [706, 359] width 46 height 25
click at [952, 515] on button "Soumettre" at bounding box center [942, 526] width 100 height 46
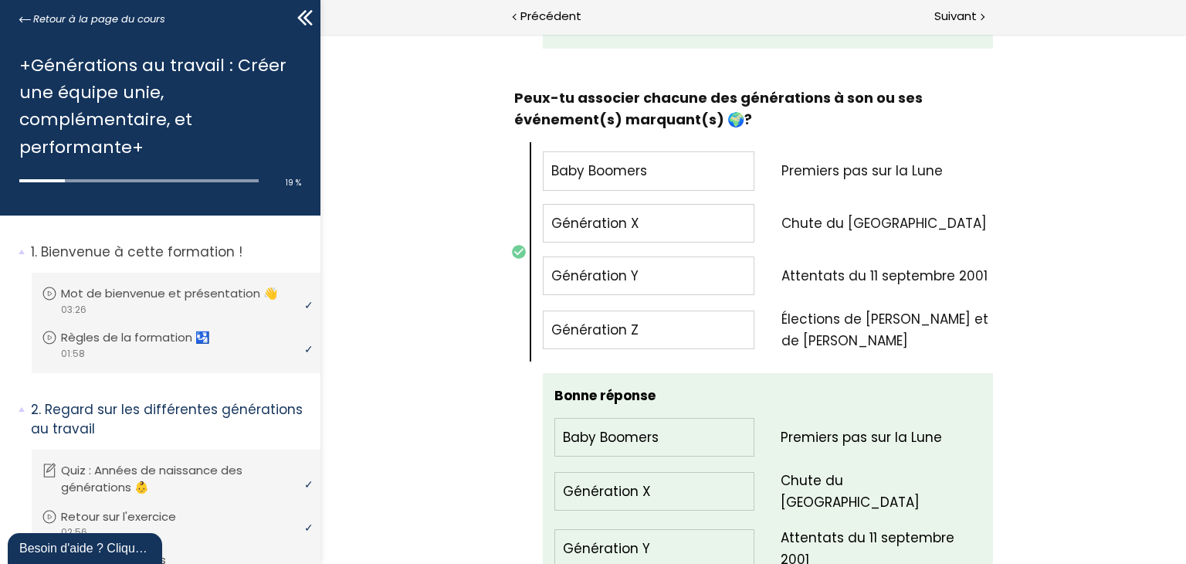
scroll to position [1990, 0]
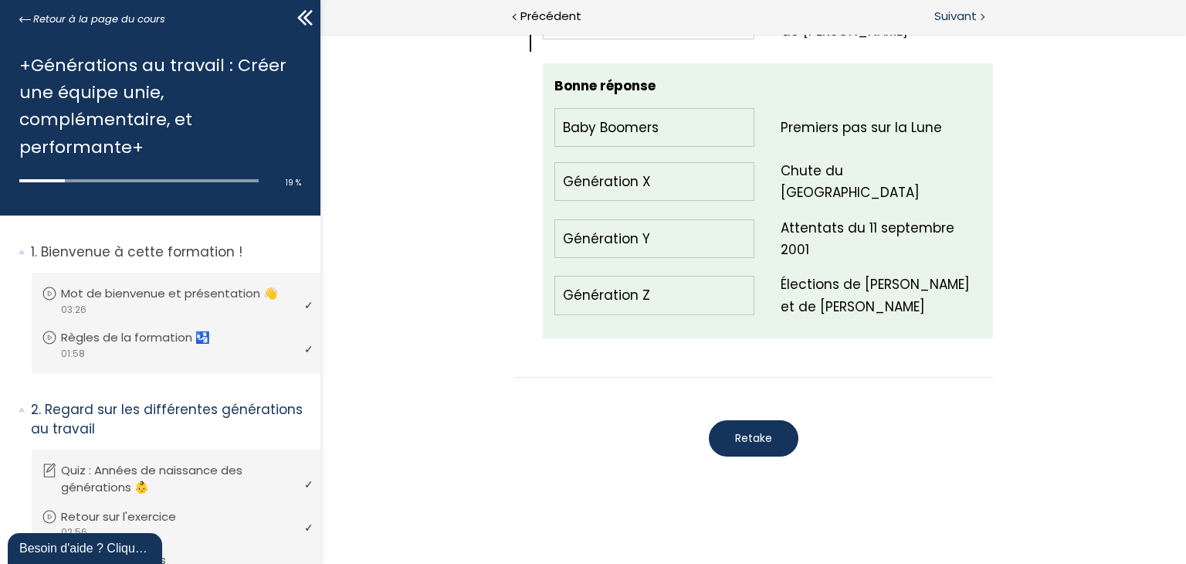
click at [959, 15] on span "Suivant" at bounding box center [955, 16] width 42 height 19
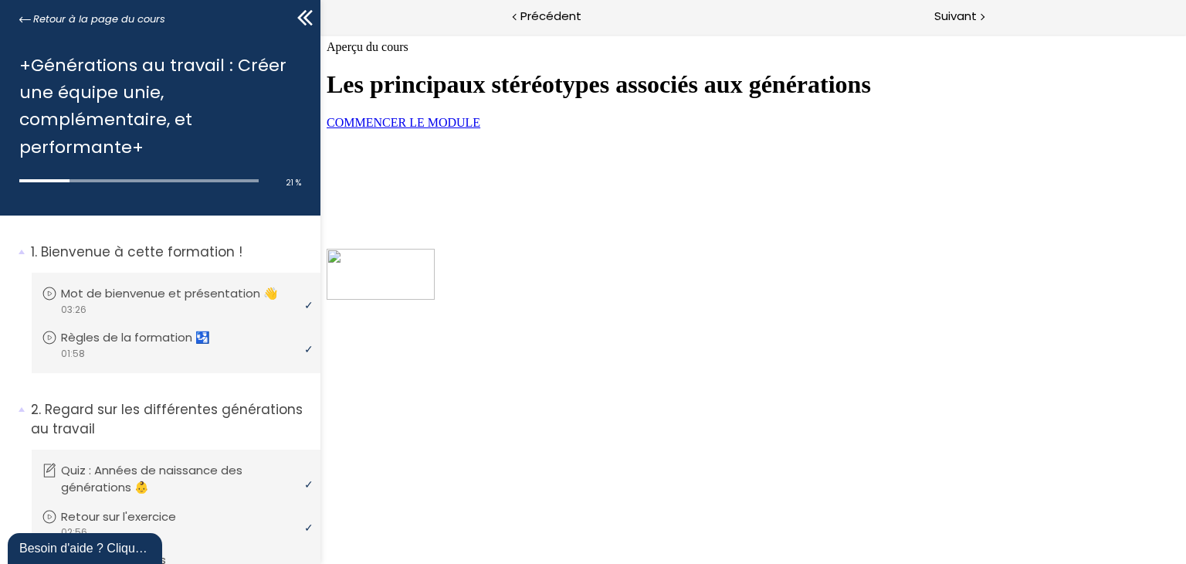
click at [480, 129] on span "COMMENCER LE MODULE" at bounding box center [403, 122] width 154 height 13
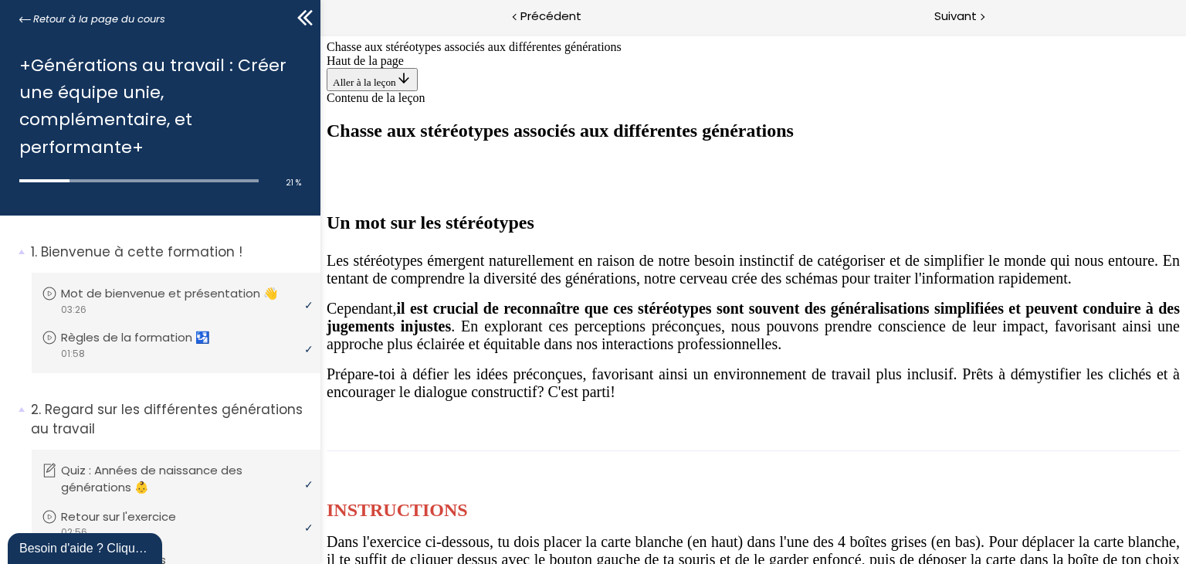
scroll to position [1236, 0]
drag, startPoint x: 748, startPoint y: 225, endPoint x: 432, endPoint y: 378, distance: 350.2
drag, startPoint x: 432, startPoint y: 378, endPoint x: 1050, endPoint y: 172, distance: 651.3
drag, startPoint x: 751, startPoint y: 192, endPoint x: 457, endPoint y: 366, distance: 341.0
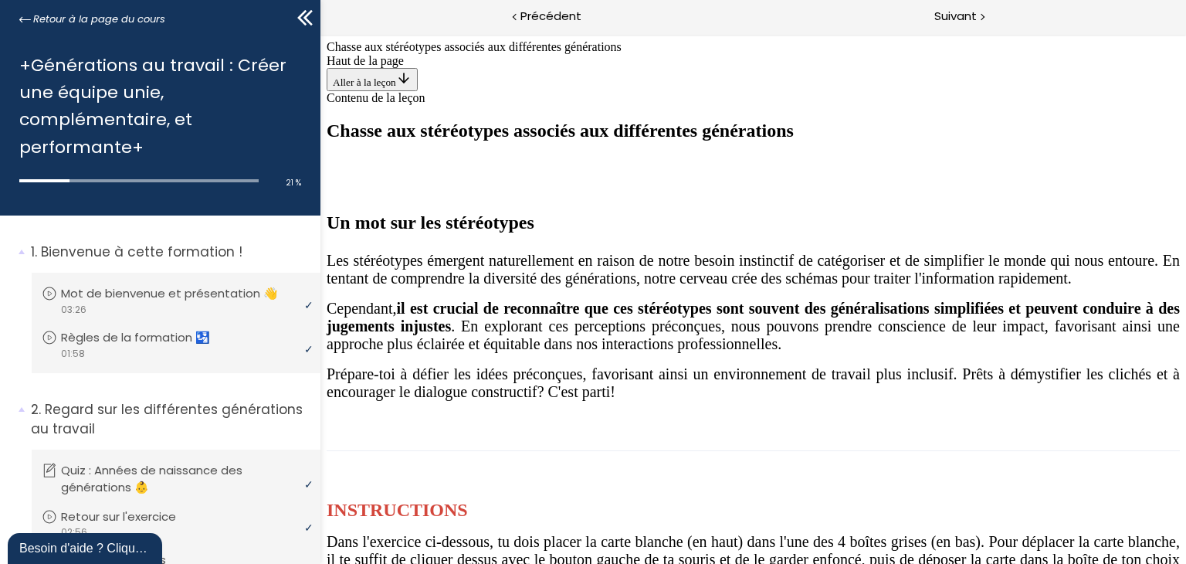
drag, startPoint x: 791, startPoint y: 205, endPoint x: 494, endPoint y: 389, distance: 349.3
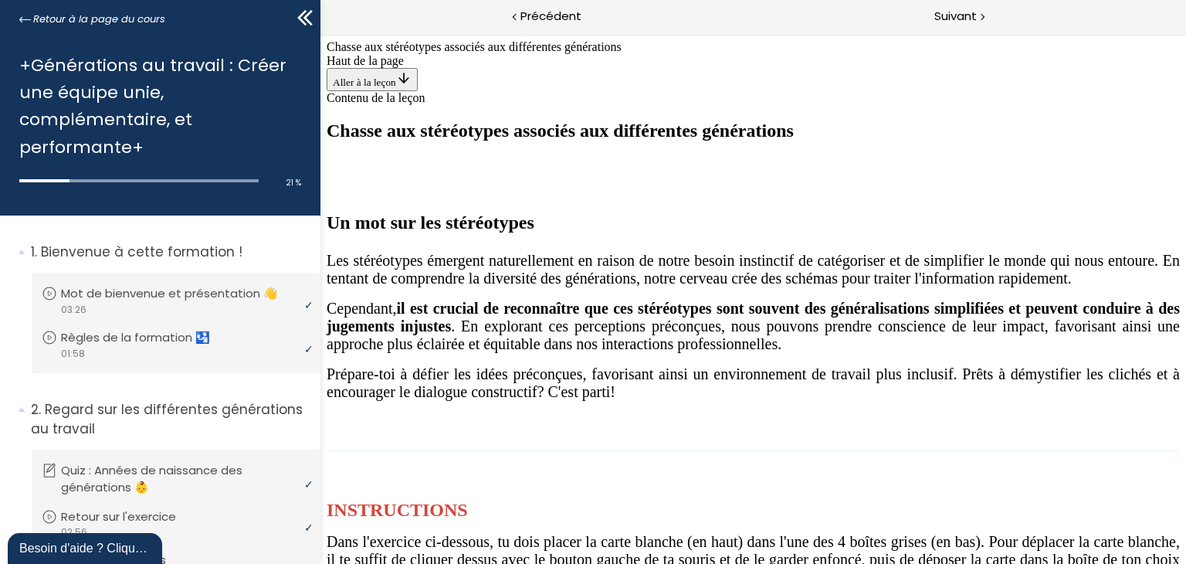
drag, startPoint x: 738, startPoint y: 294, endPoint x: 436, endPoint y: 488, distance: 359.5
drag, startPoint x: 707, startPoint y: 334, endPoint x: 667, endPoint y: 442, distance: 115.1
drag, startPoint x: 714, startPoint y: 266, endPoint x: 394, endPoint y: 449, distance: 368.4
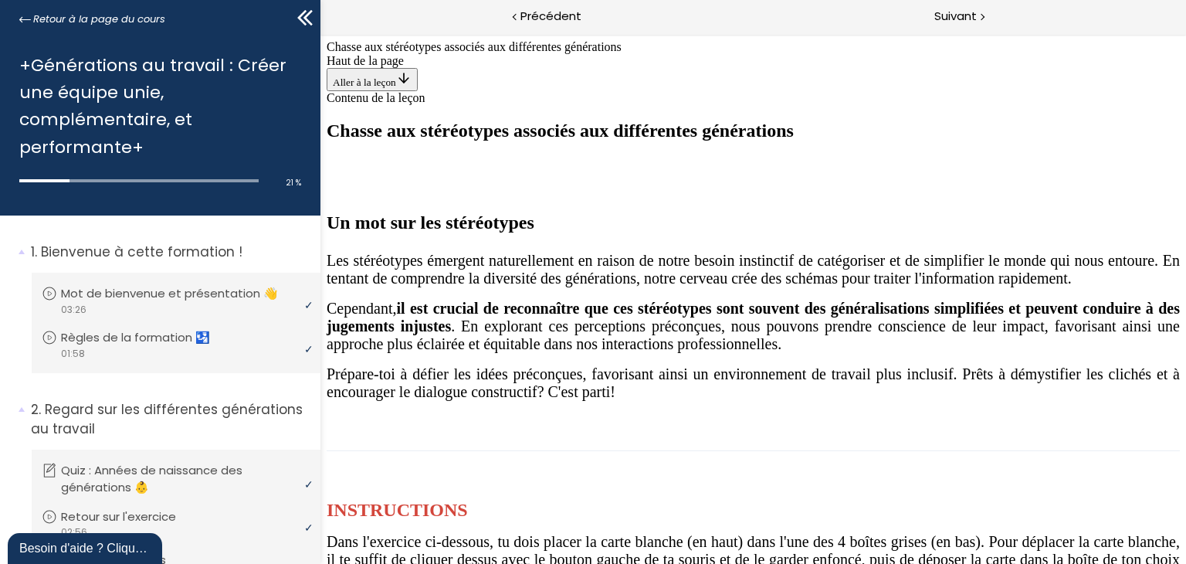
drag, startPoint x: 744, startPoint y: 272, endPoint x: 837, endPoint y: 449, distance: 199.7
drag, startPoint x: 736, startPoint y: 276, endPoint x: 439, endPoint y: 474, distance: 357.5
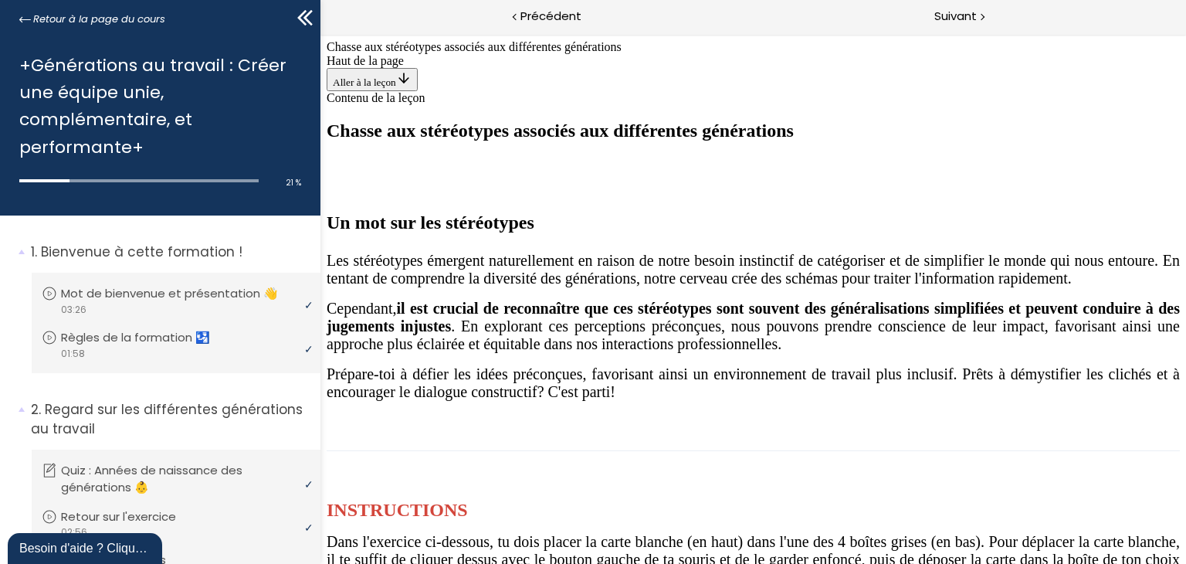
drag, startPoint x: 705, startPoint y: 324, endPoint x: 637, endPoint y: 461, distance: 152.6
drag, startPoint x: 748, startPoint y: 273, endPoint x: 861, endPoint y: 460, distance: 218.9
drag, startPoint x: 955, startPoint y: 396, endPoint x: 1060, endPoint y: 442, distance: 115.5
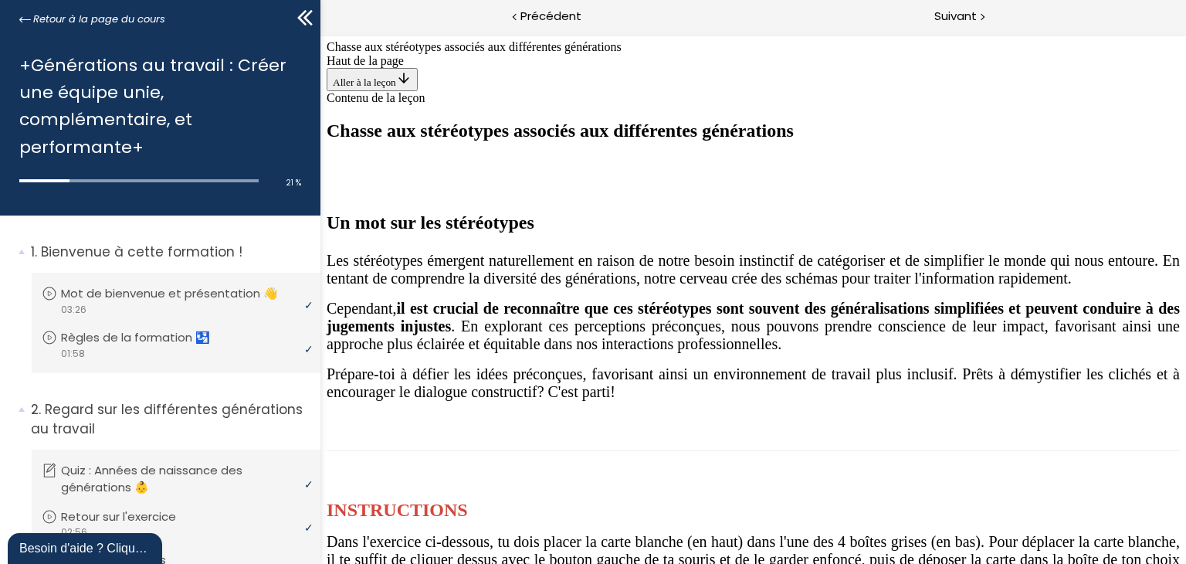
drag, startPoint x: 738, startPoint y: 290, endPoint x: 1042, endPoint y: 476, distance: 356.0
drag, startPoint x: 736, startPoint y: 292, endPoint x: 828, endPoint y: 467, distance: 197.9
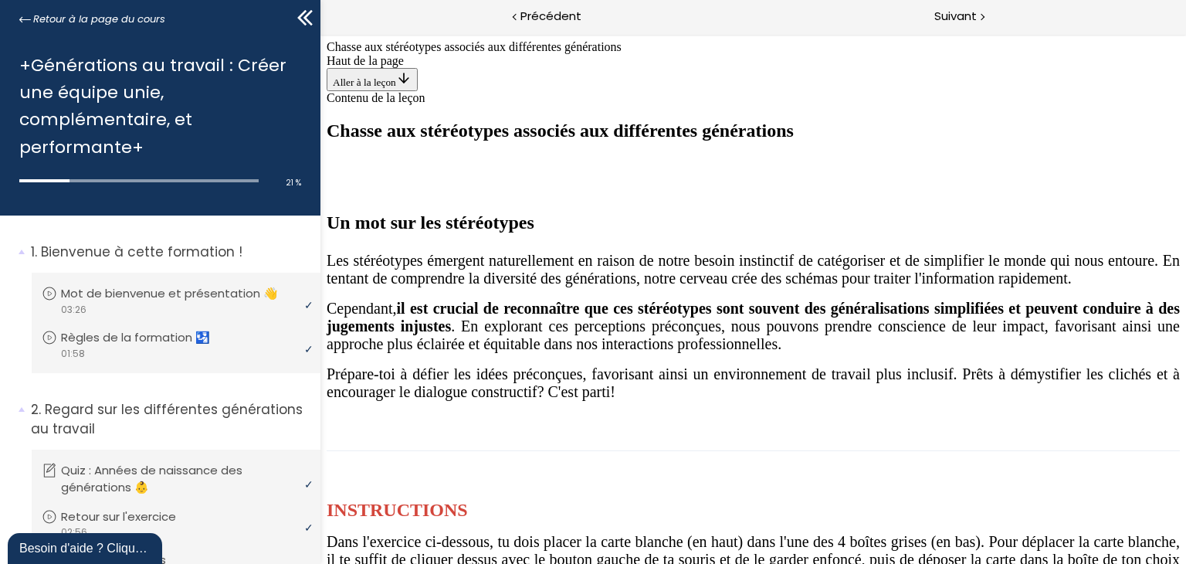
drag, startPoint x: 766, startPoint y: 344, endPoint x: 1023, endPoint y: 462, distance: 282.7
drag, startPoint x: 757, startPoint y: 267, endPoint x: 456, endPoint y: 443, distance: 348.9
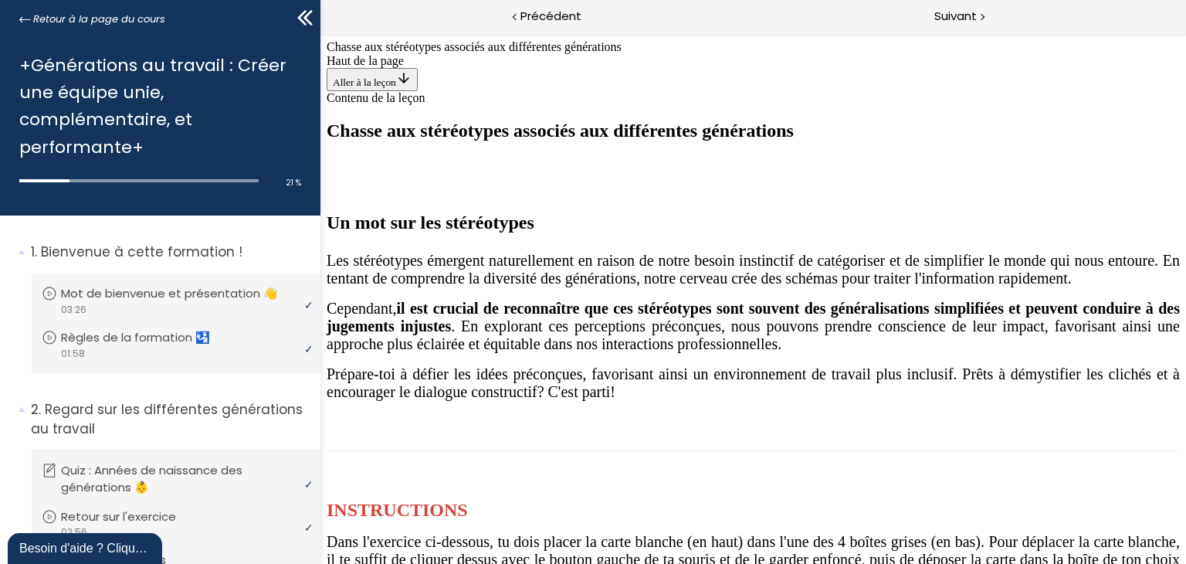
drag, startPoint x: 752, startPoint y: 264, endPoint x: 666, endPoint y: 447, distance: 202.1
drag, startPoint x: 714, startPoint y: 274, endPoint x: 1005, endPoint y: 456, distance: 343.7
drag, startPoint x: 822, startPoint y: 420, endPoint x: 839, endPoint y: 449, distance: 33.6
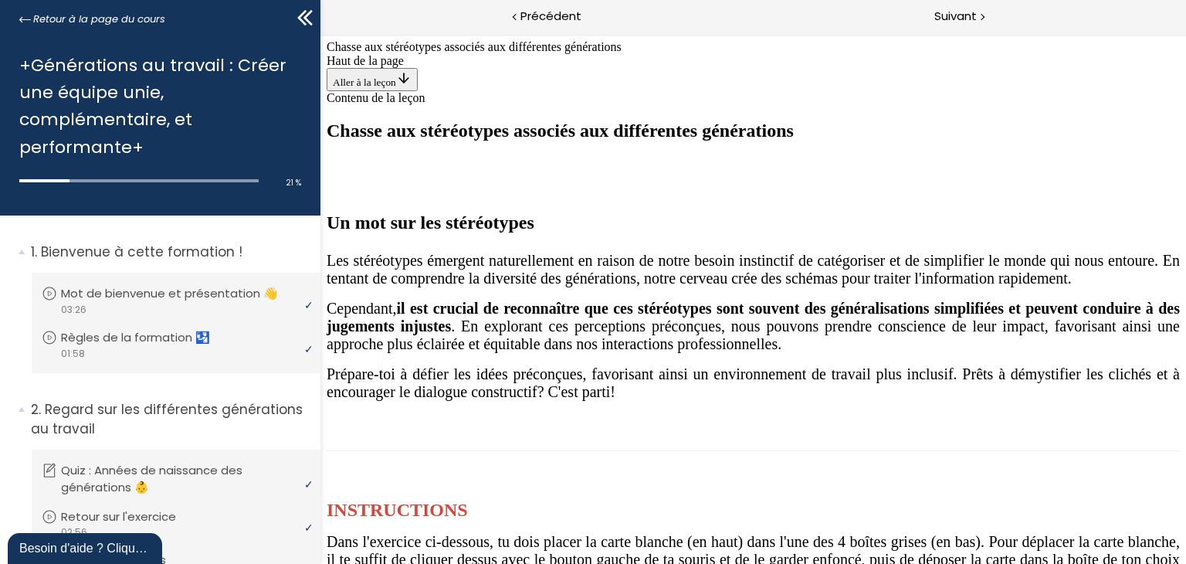
drag, startPoint x: 705, startPoint y: 297, endPoint x: 423, endPoint y: 446, distance: 318.9
drag, startPoint x: 711, startPoint y: 310, endPoint x: 627, endPoint y: 480, distance: 190.3
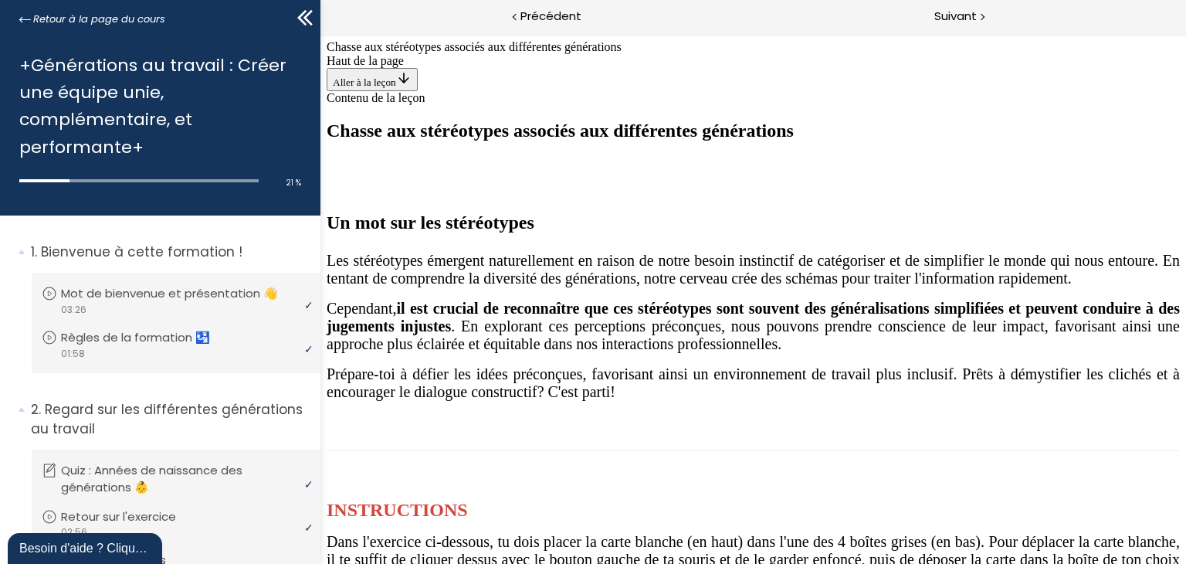
drag, startPoint x: 733, startPoint y: 275, endPoint x: 819, endPoint y: 470, distance: 213.4
drag, startPoint x: 737, startPoint y: 282, endPoint x: 1034, endPoint y: 455, distance: 343.3
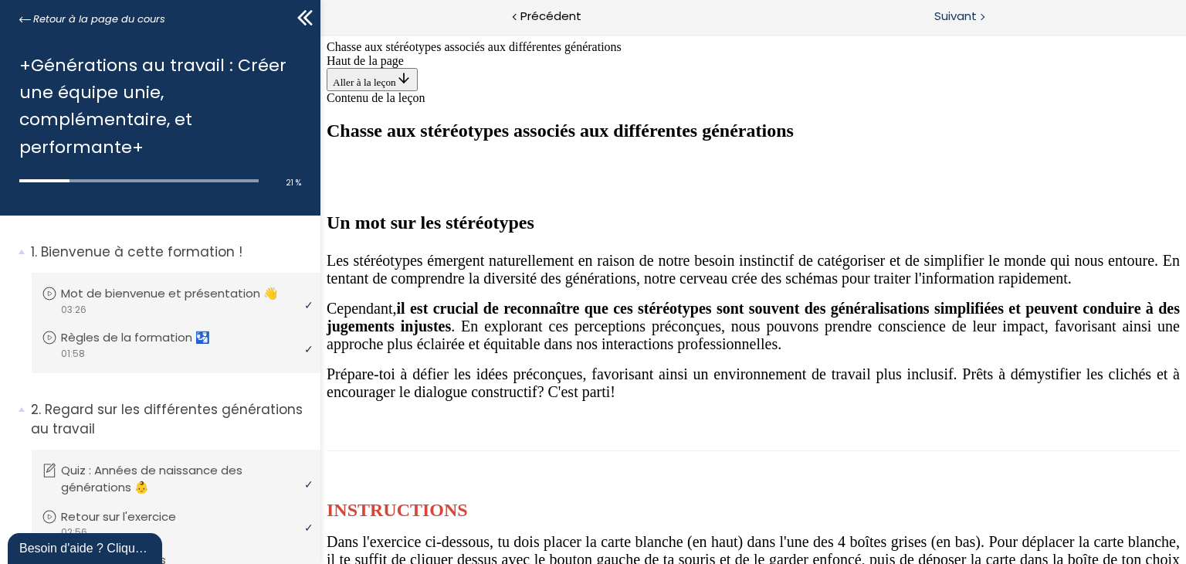
click at [955, 15] on span "Suivant" at bounding box center [955, 16] width 42 height 19
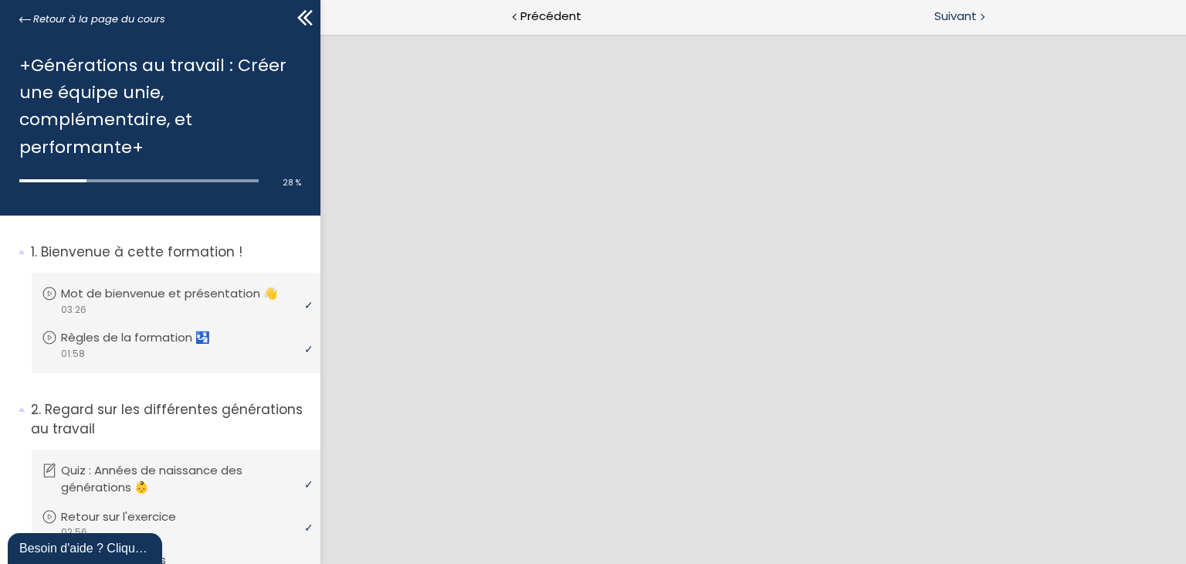
click at [951, 16] on span "Suivant" at bounding box center [955, 16] width 42 height 19
